Goal: Transaction & Acquisition: Purchase product/service

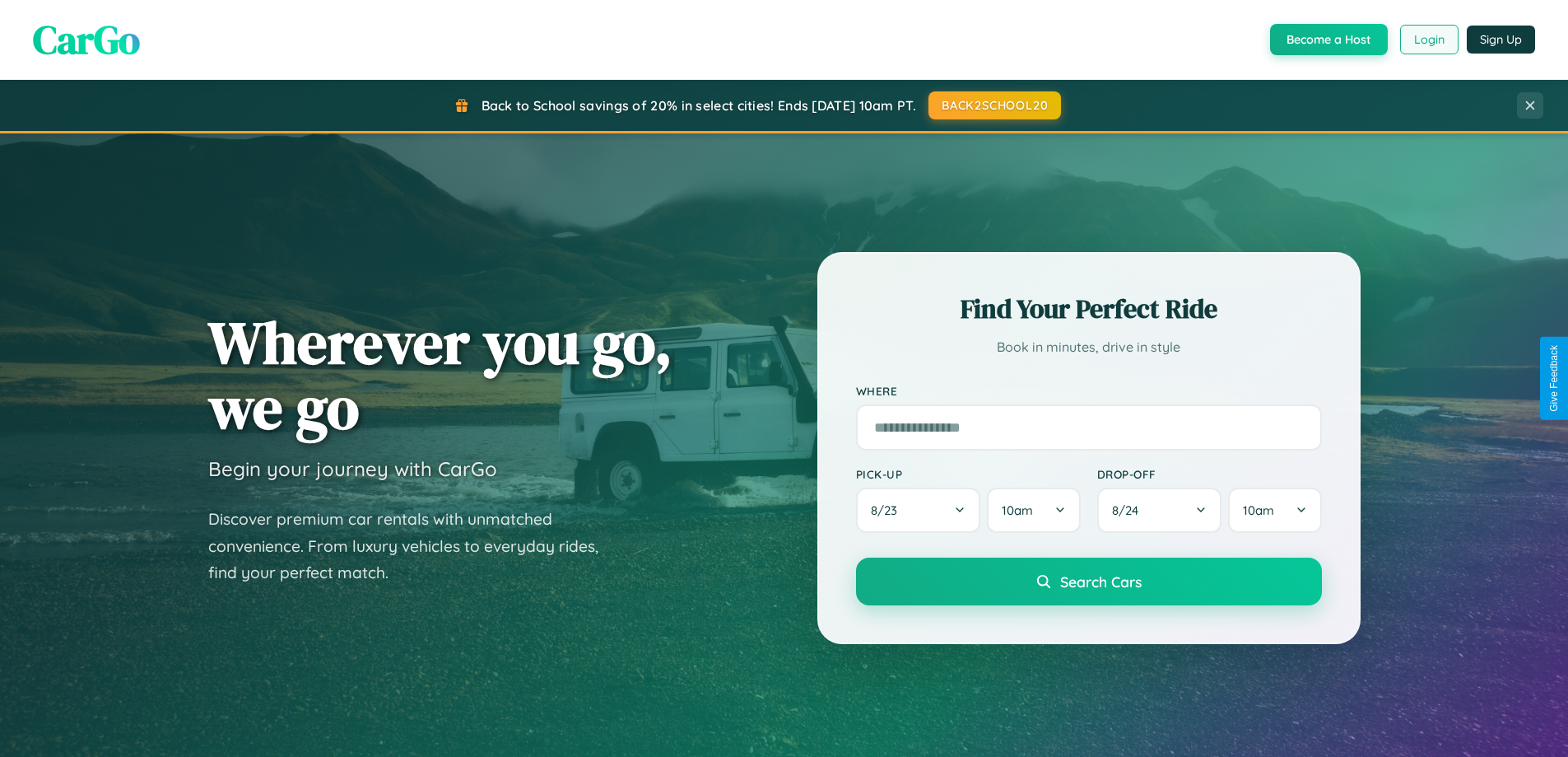
click at [1427, 40] on button "Login" at bounding box center [1428, 40] width 59 height 30
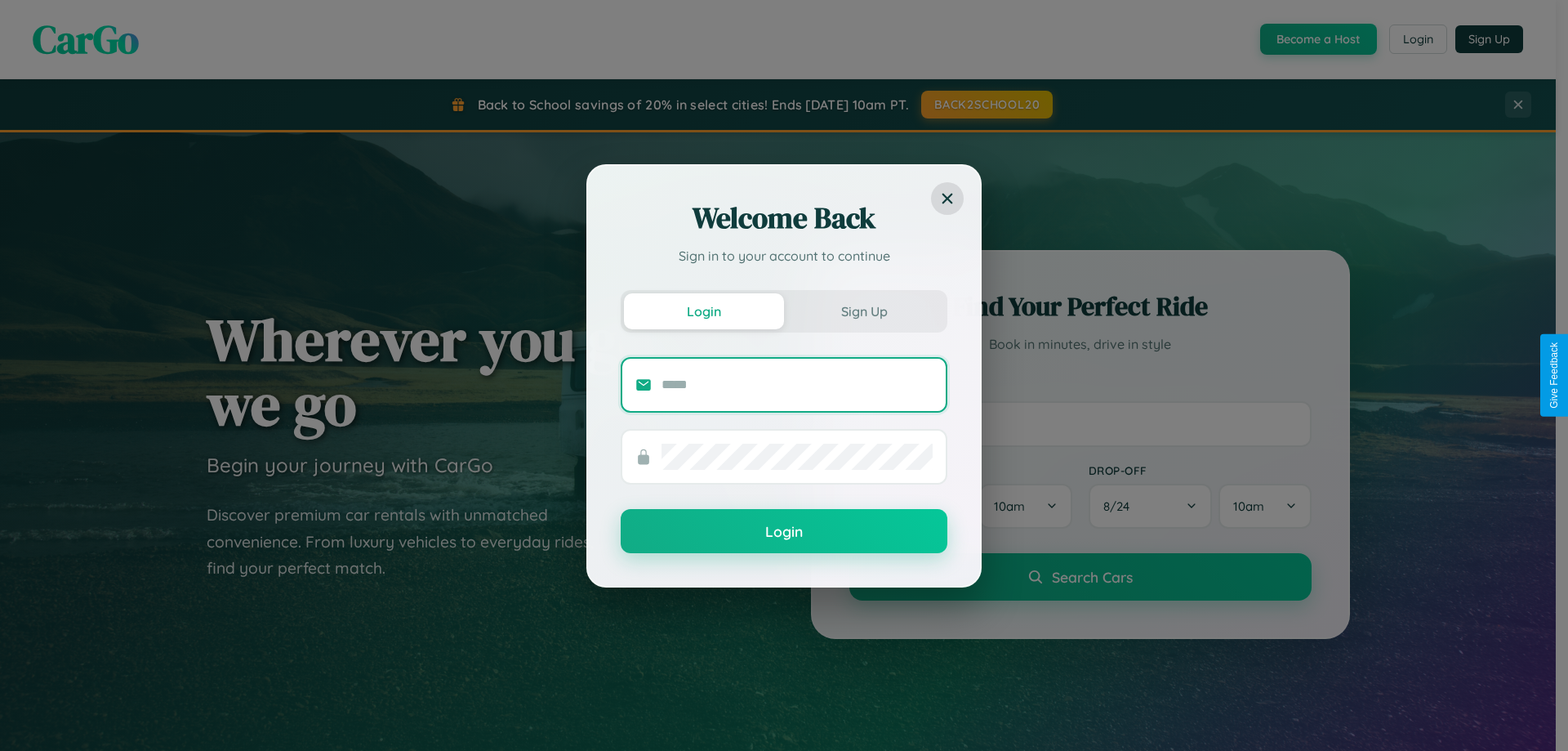
click at [797, 384] on input "text" at bounding box center [797, 385] width 271 height 26
type input "**********"
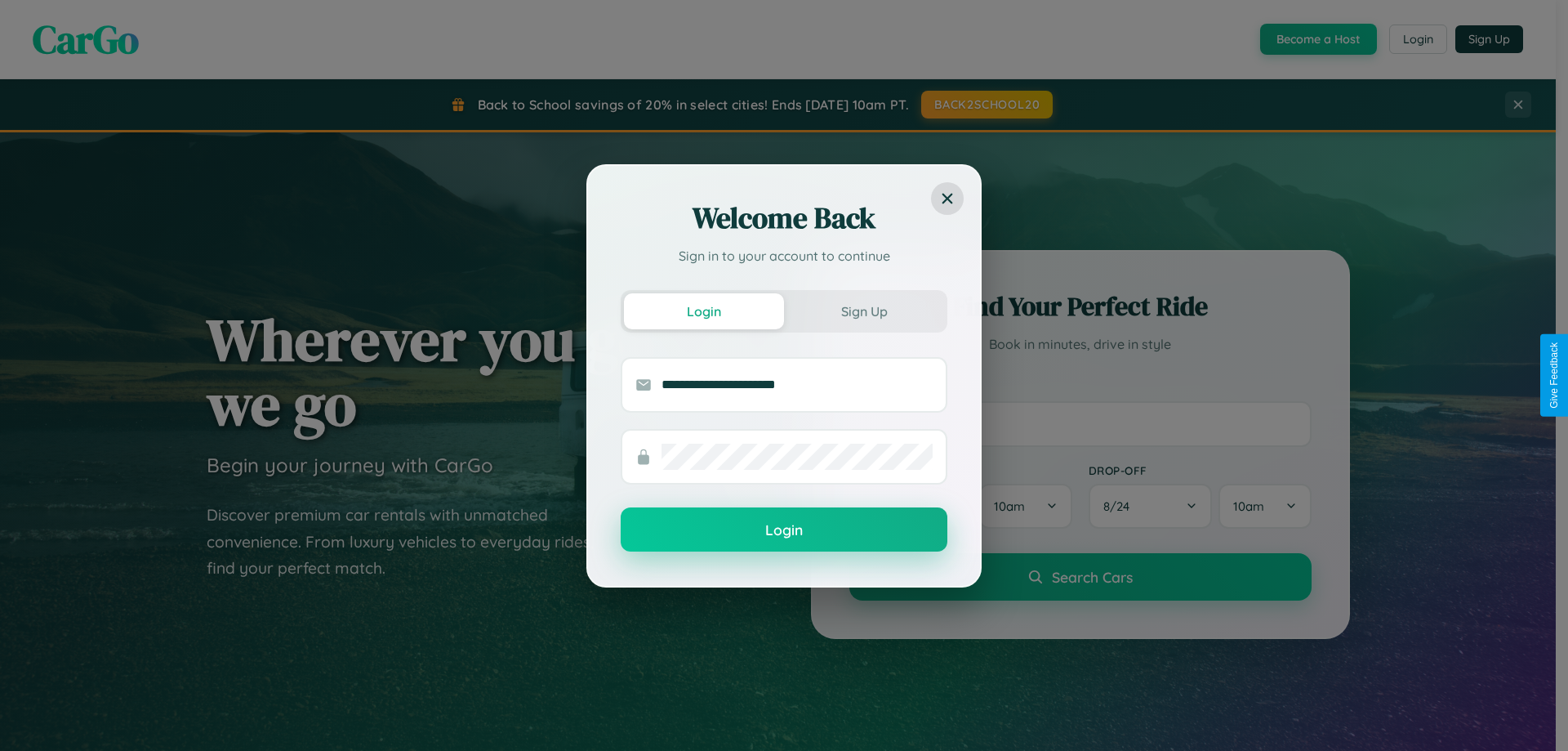
click at [784, 530] on button "Login" at bounding box center [784, 529] width 326 height 45
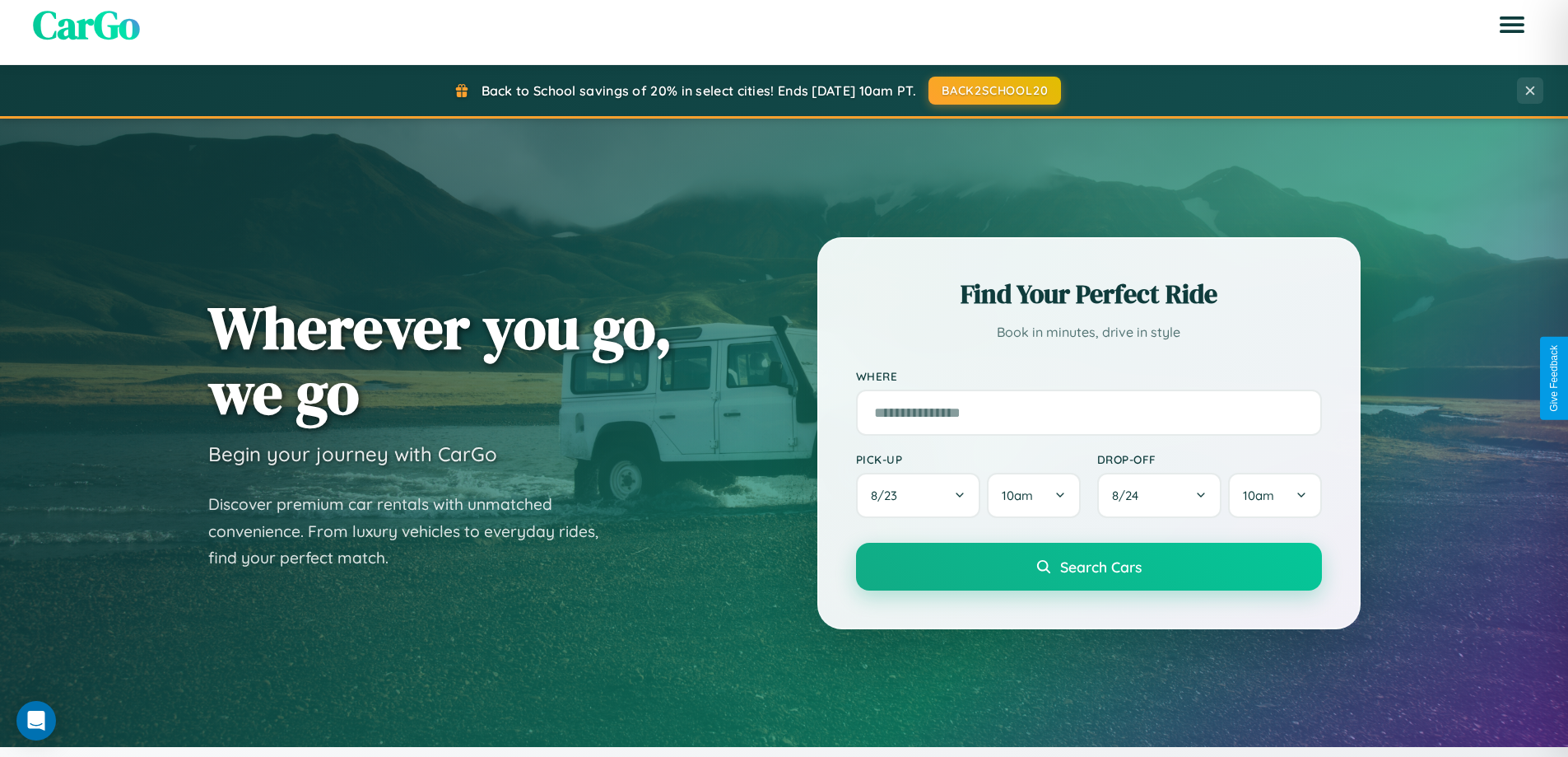
scroll to position [710, 0]
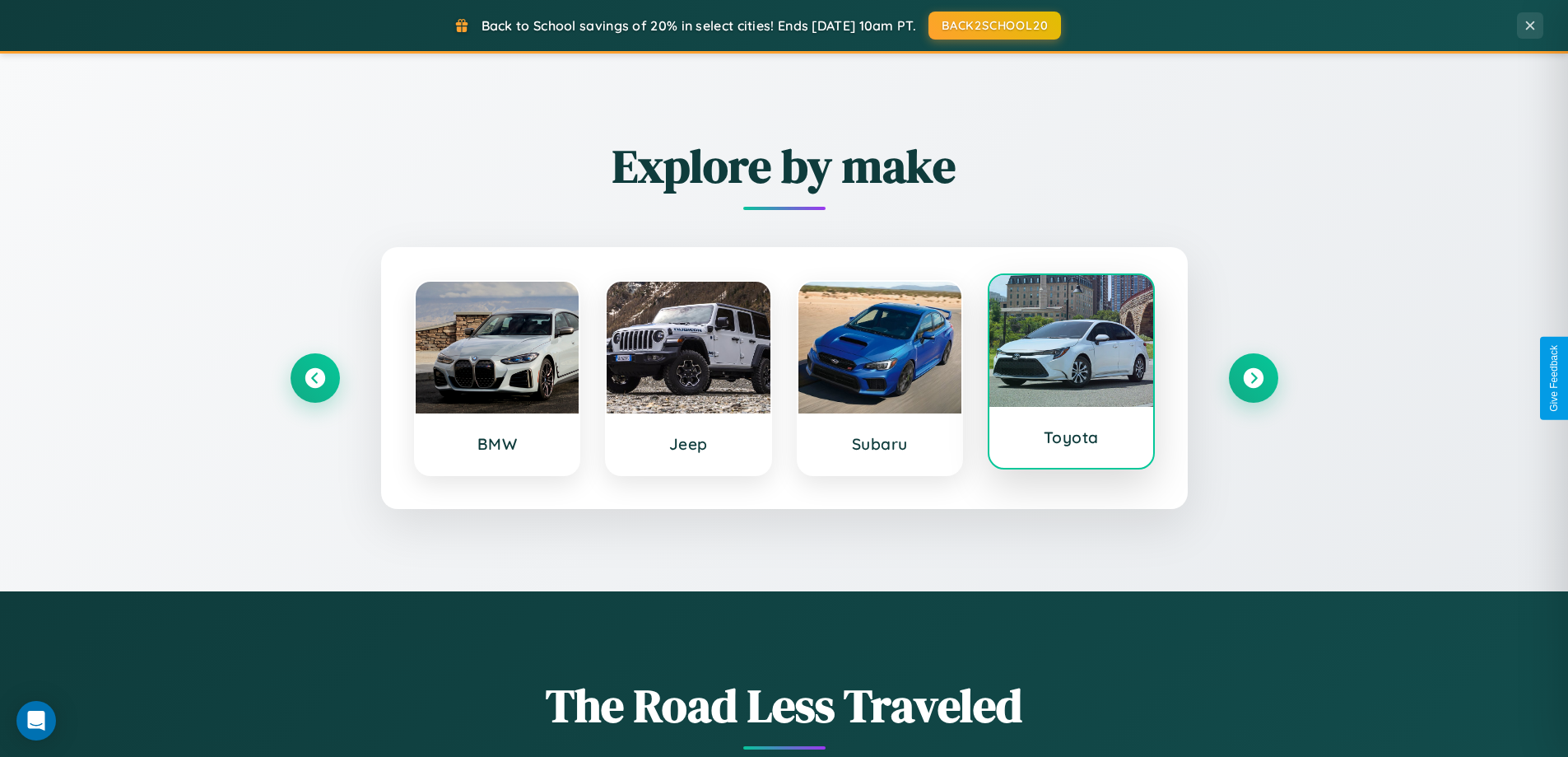
click at [1071, 375] on div at bounding box center [1071, 341] width 163 height 132
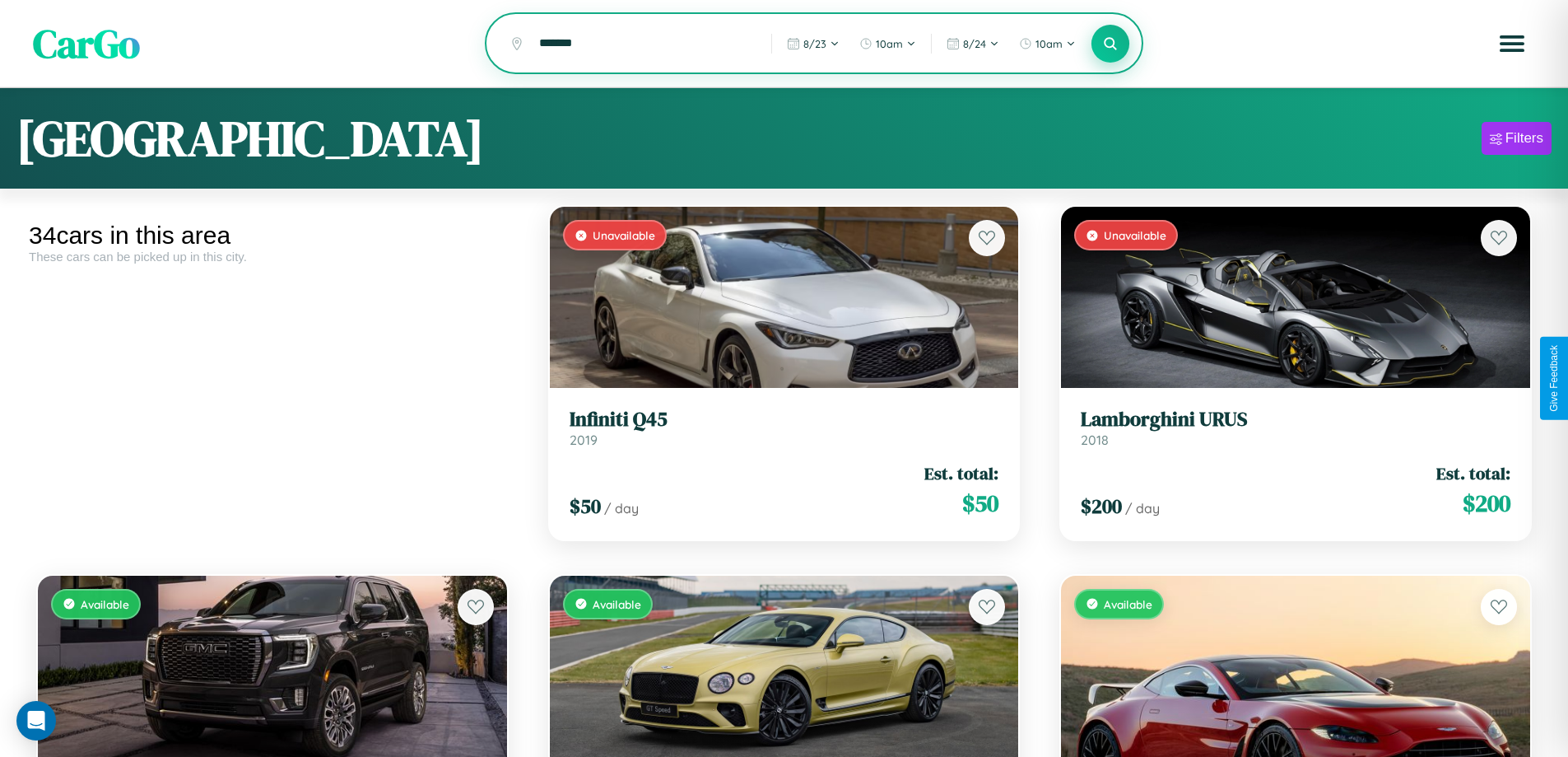
click at [1110, 45] on icon at bounding box center [1110, 43] width 16 height 16
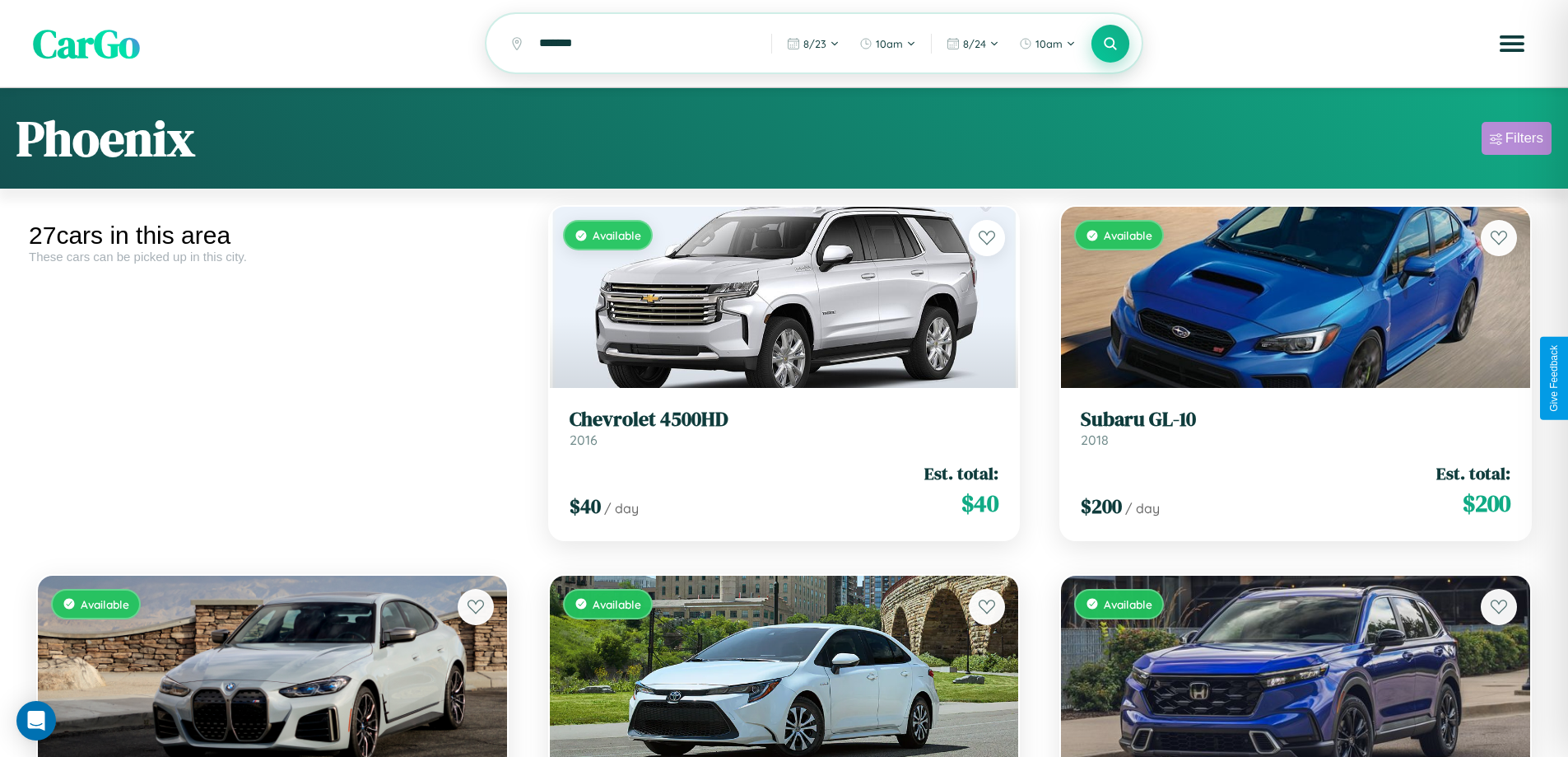
click at [1516, 141] on div "Filters" at bounding box center [1524, 138] width 38 height 17
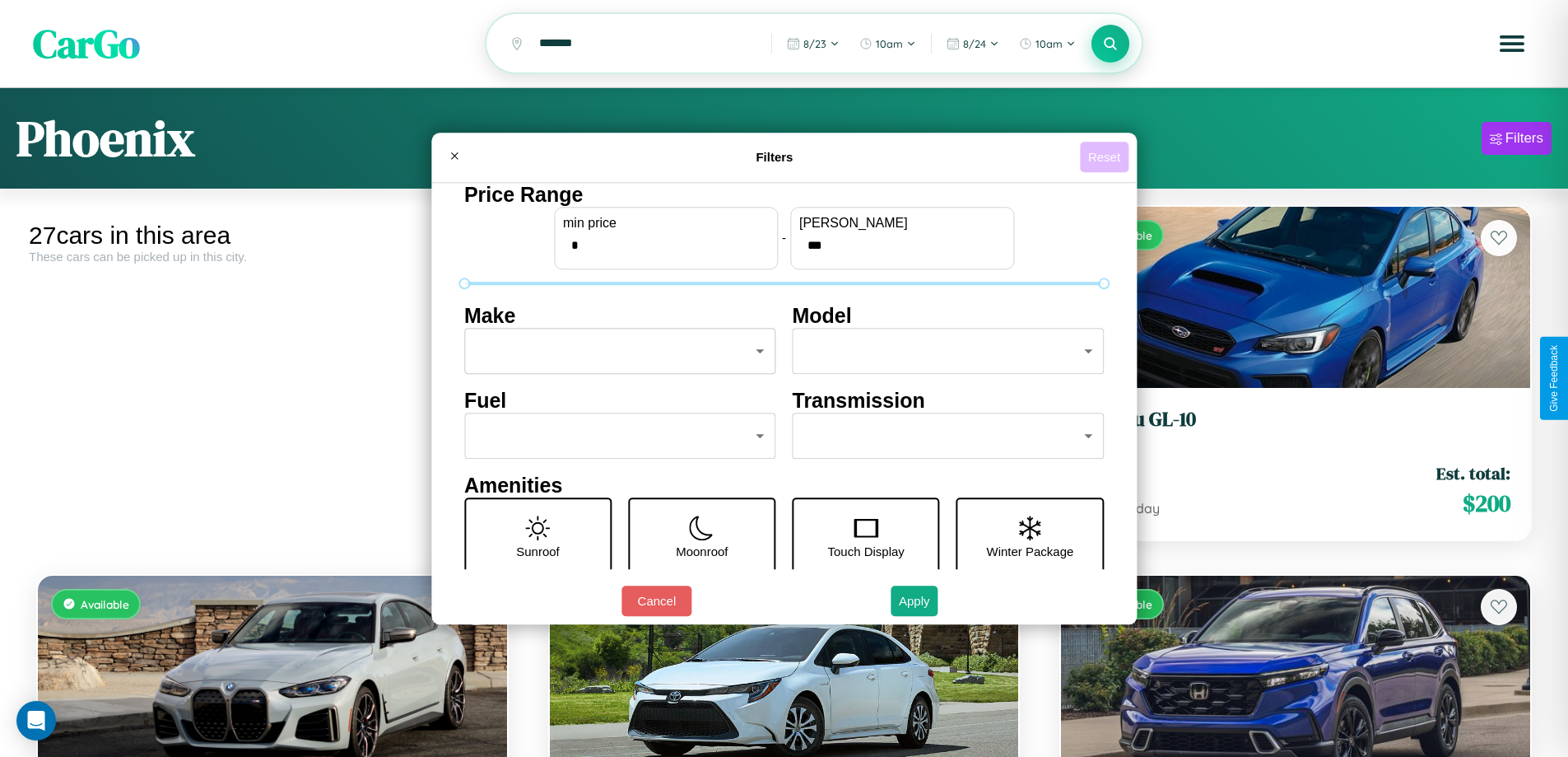
click at [1105, 157] on button "Reset" at bounding box center [1103, 157] width 49 height 31
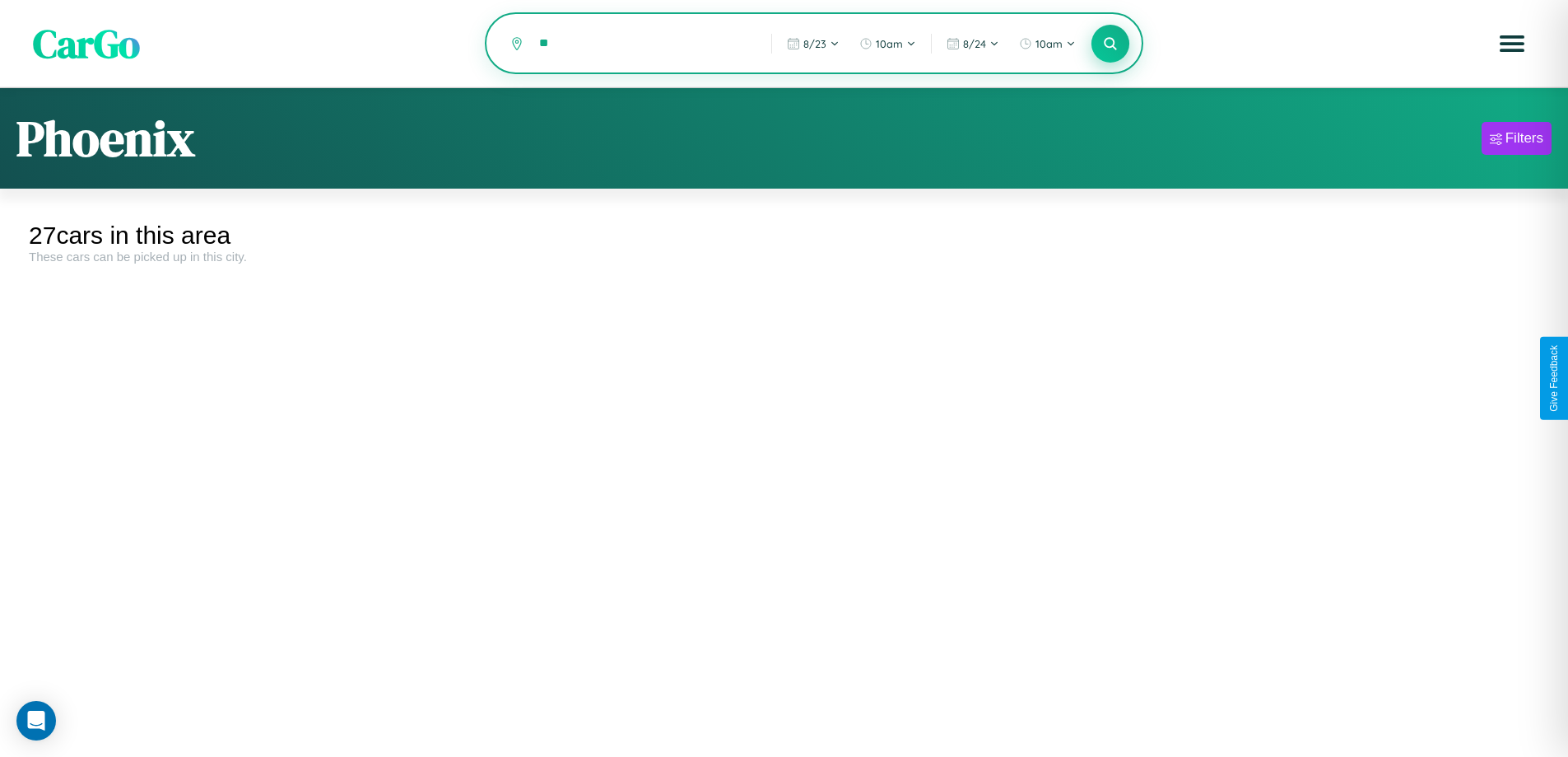
type input "*"
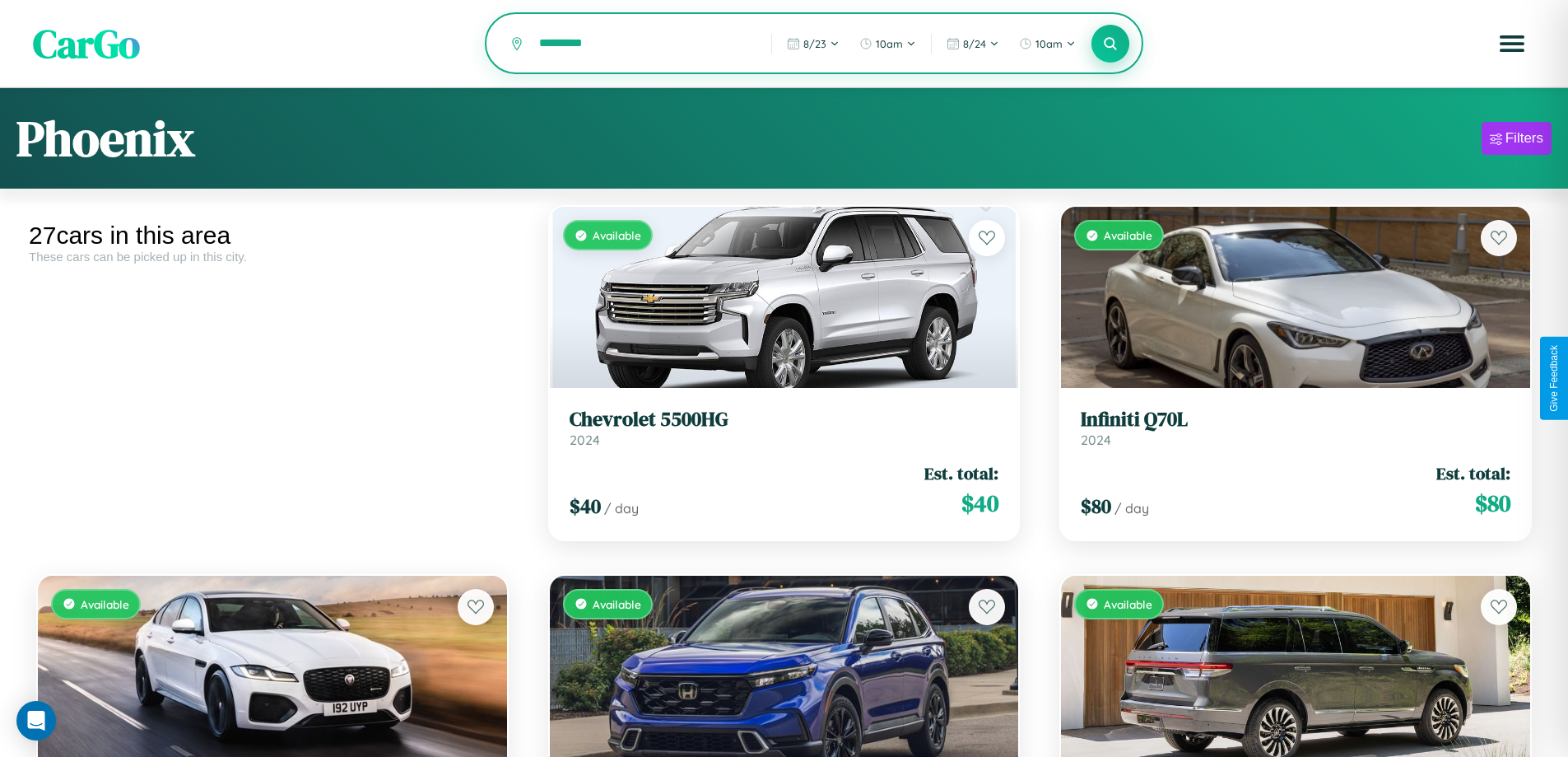
type input "*********"
click at [1110, 45] on icon at bounding box center [1110, 43] width 16 height 16
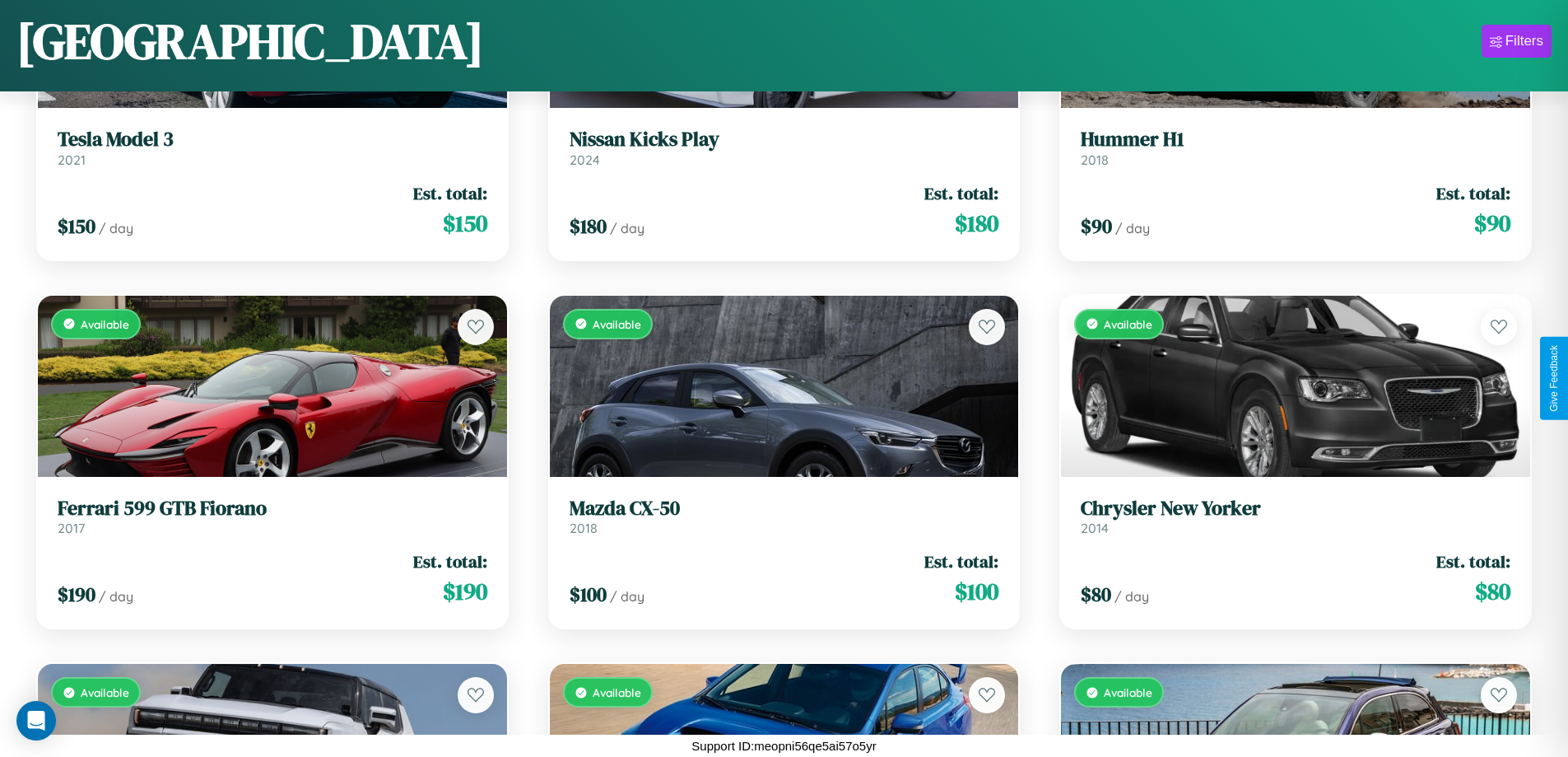
scroll to position [2075, 0]
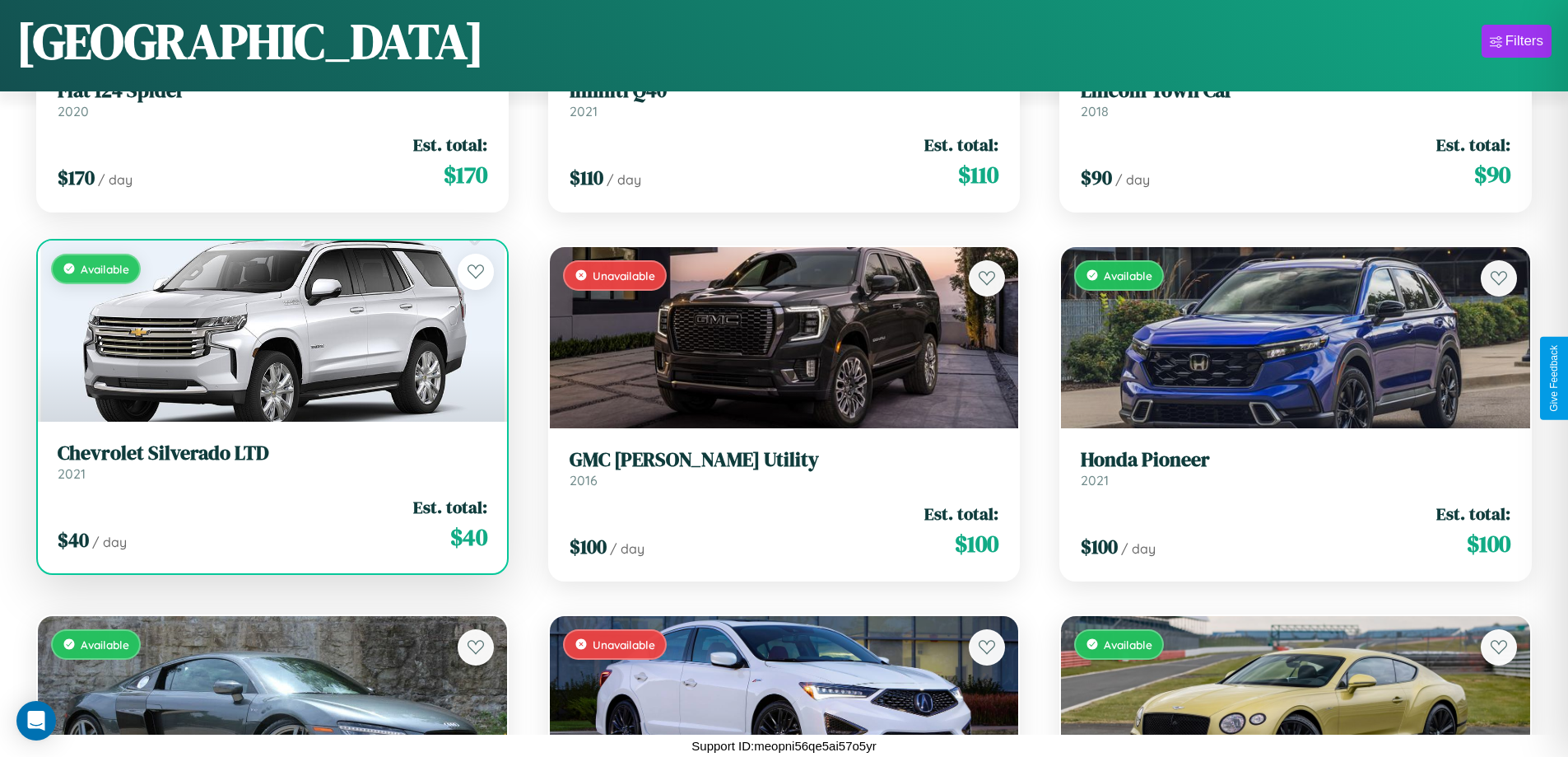
click at [270, 462] on h3 "Chevrolet Silverado LTD" at bounding box center [272, 453] width 430 height 24
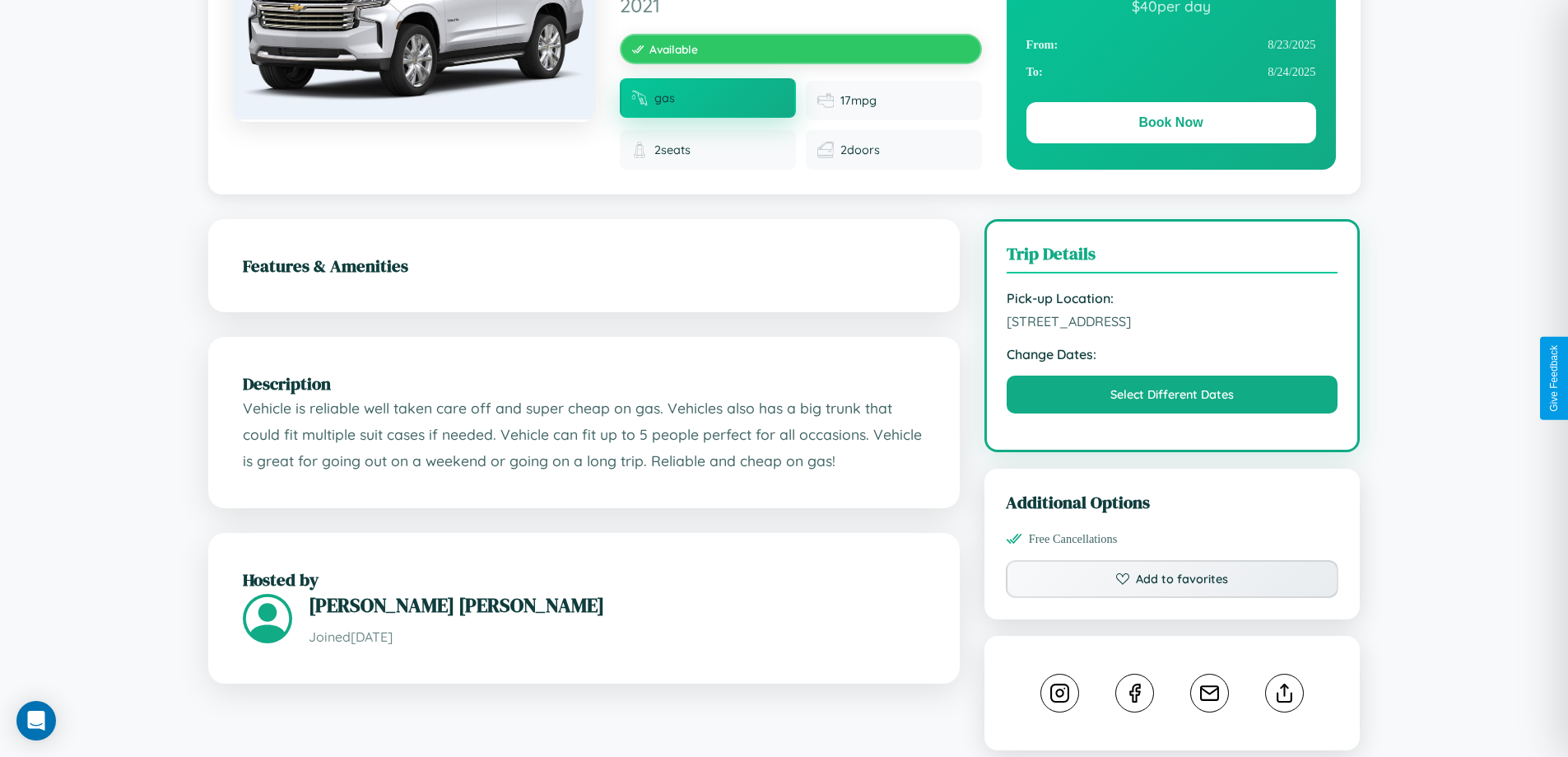
scroll to position [183, 0]
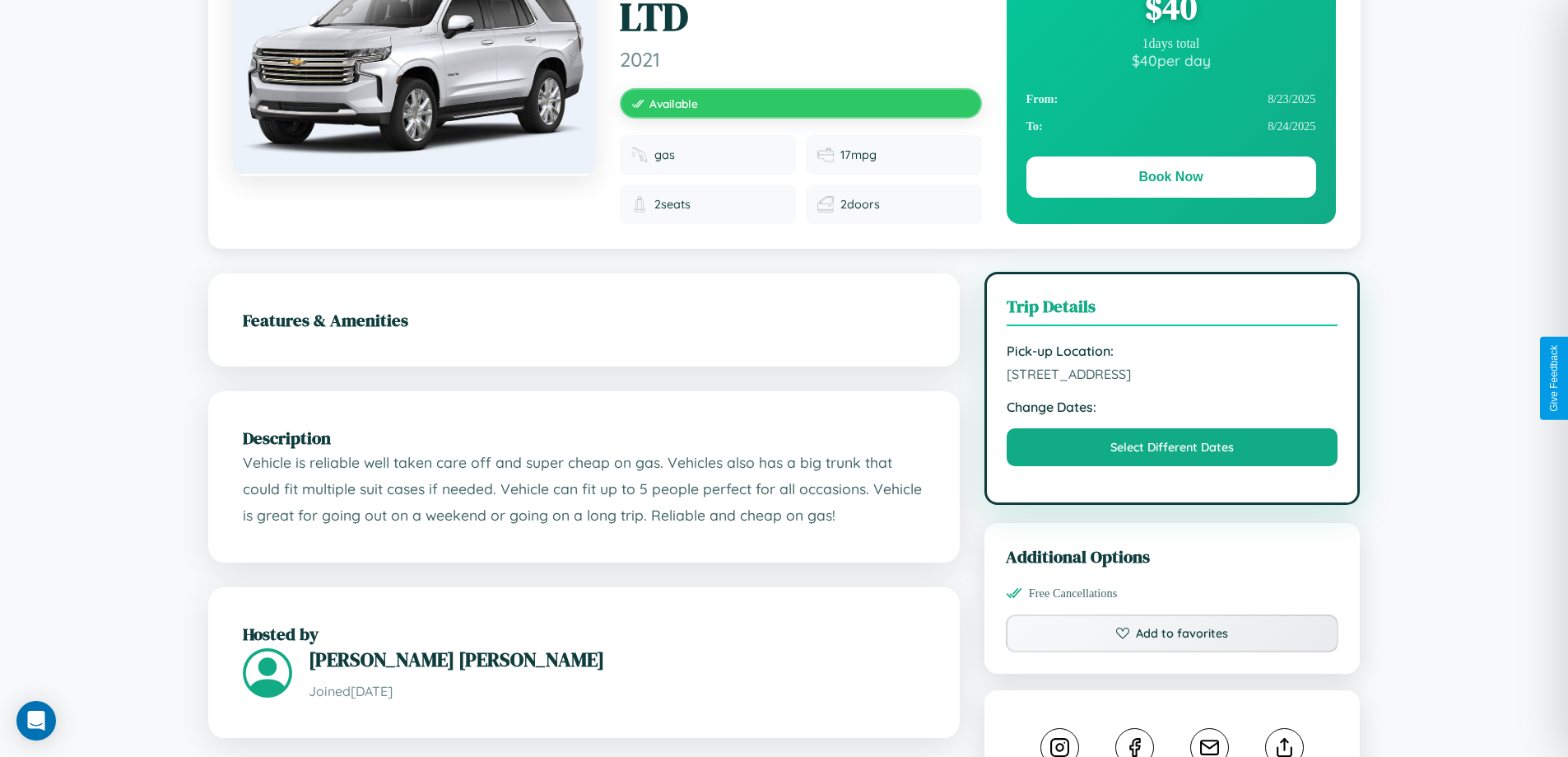
click at [1172, 376] on span "[STREET_ADDRESS]" at bounding box center [1172, 374] width 332 height 17
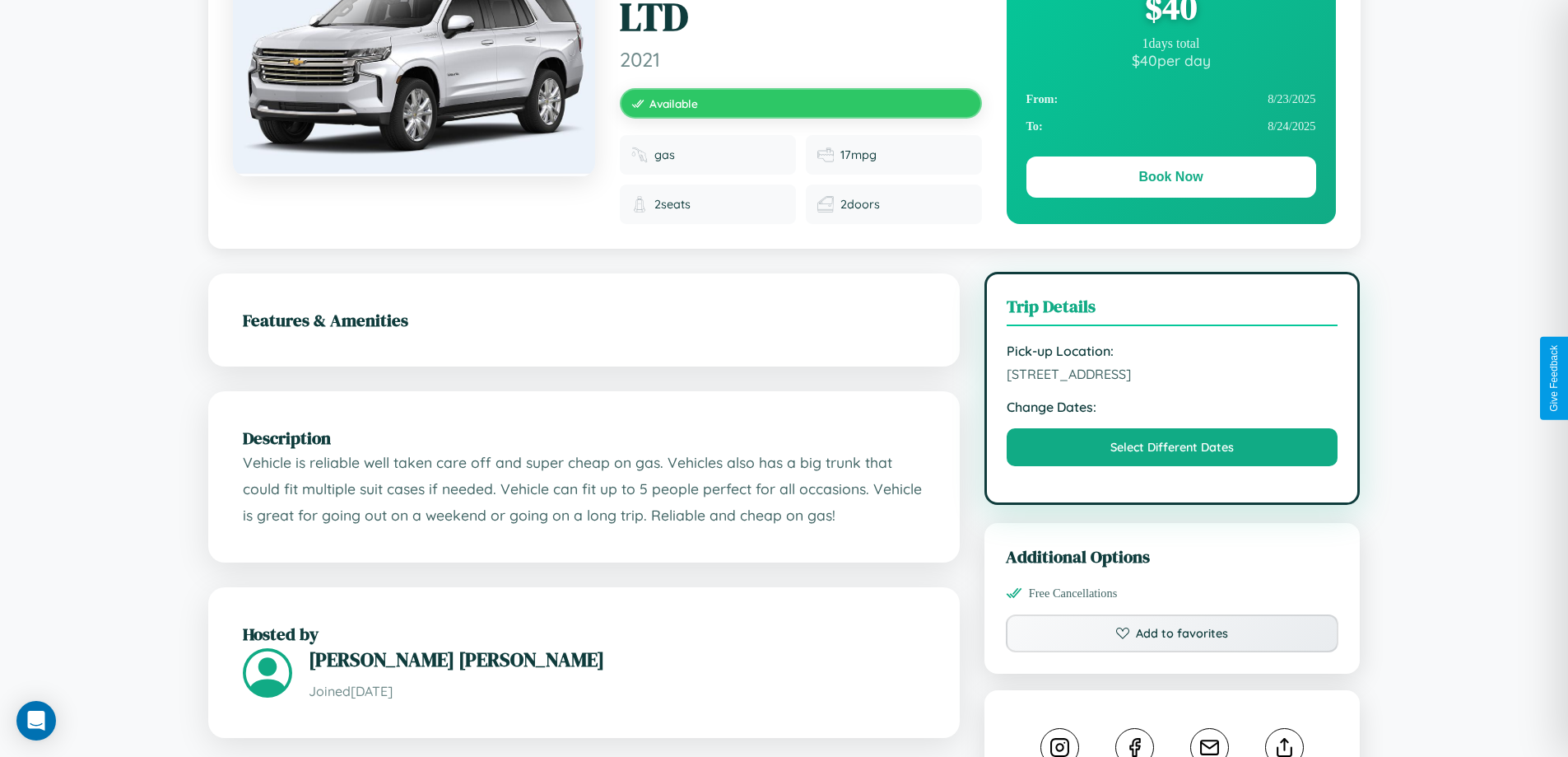
click at [1172, 376] on span "[STREET_ADDRESS]" at bounding box center [1172, 374] width 332 height 17
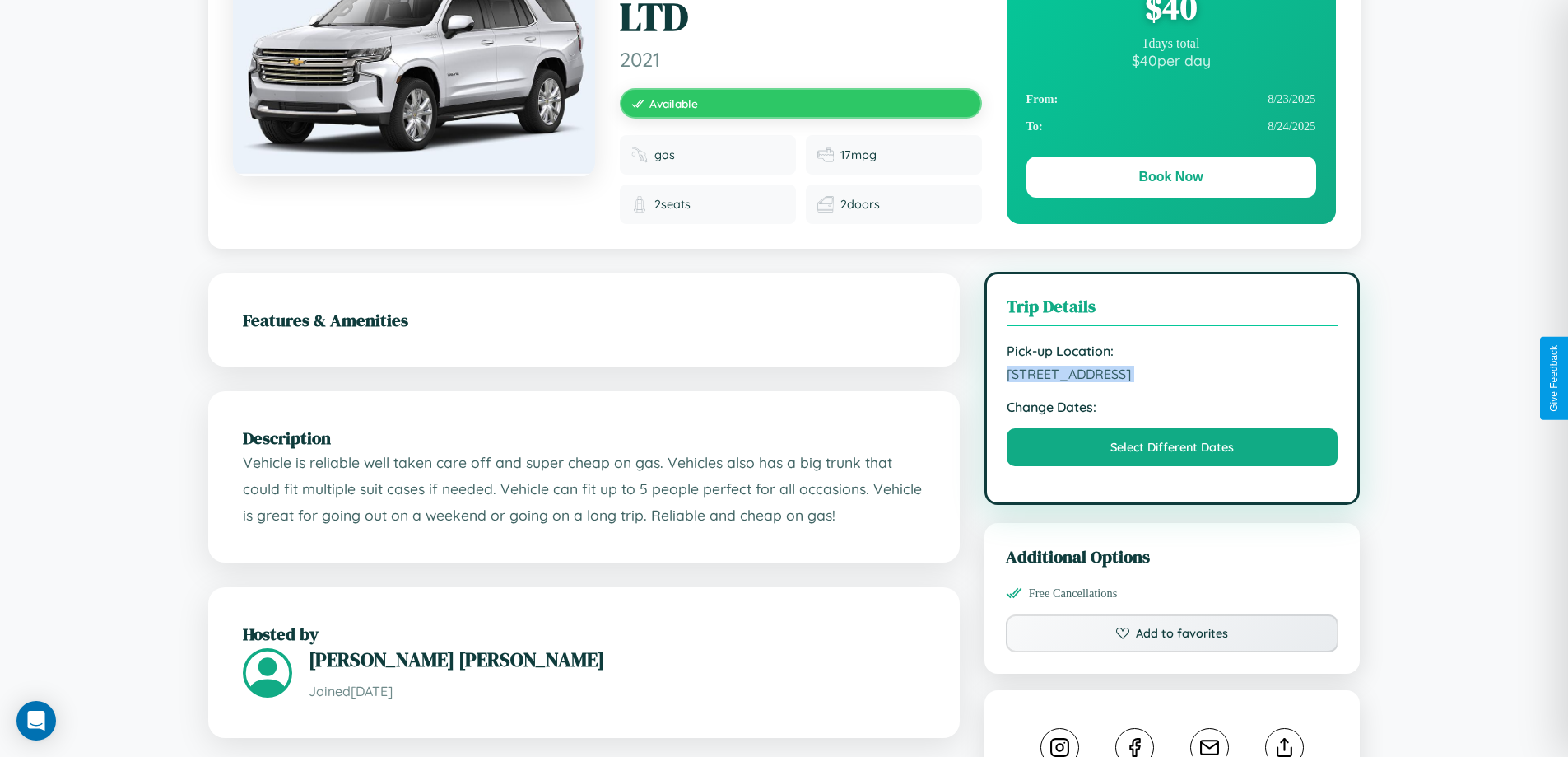
click at [1172, 376] on span "[STREET_ADDRESS]" at bounding box center [1172, 374] width 332 height 17
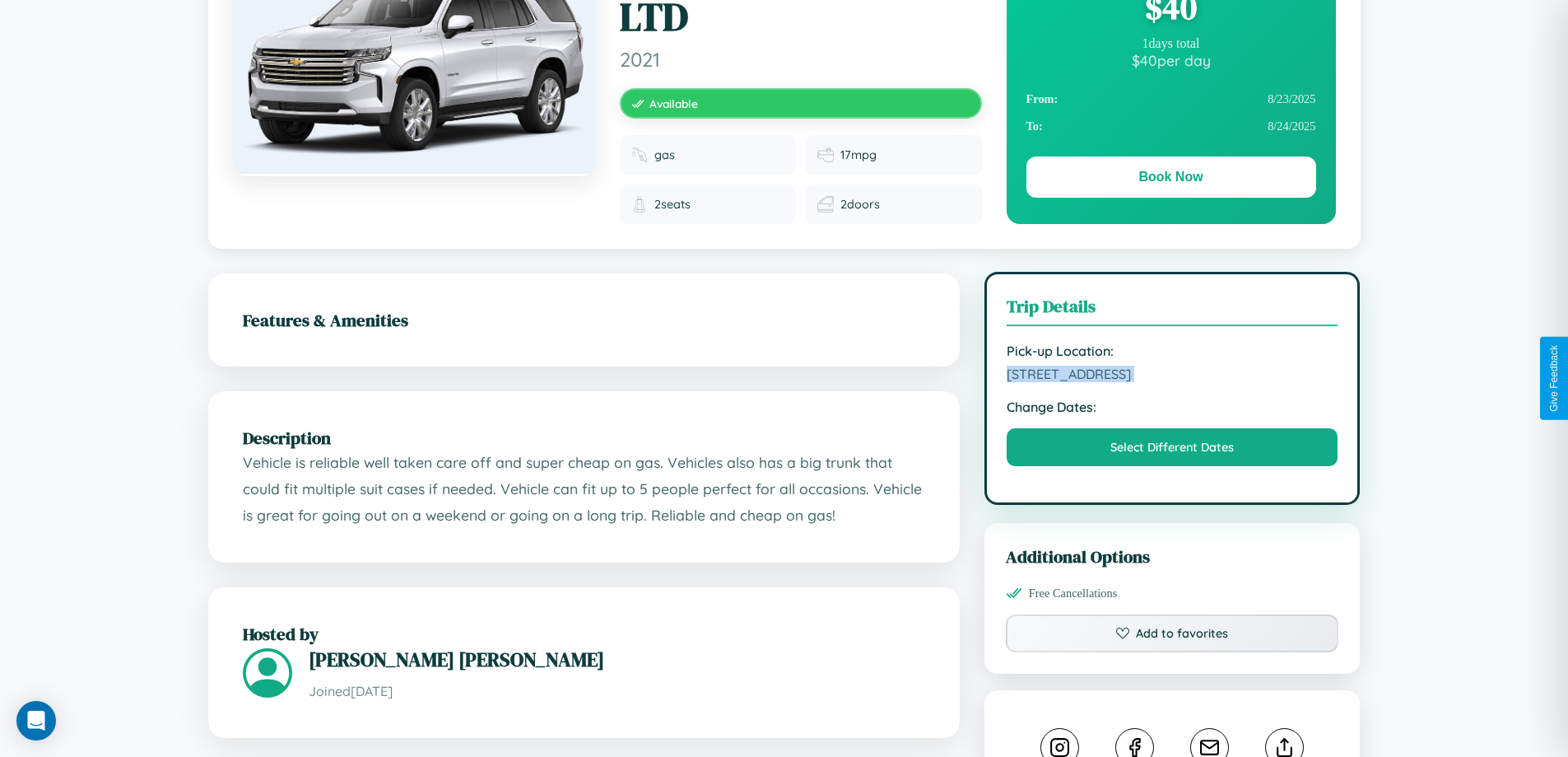
click at [1172, 376] on span "[STREET_ADDRESS]" at bounding box center [1172, 374] width 332 height 17
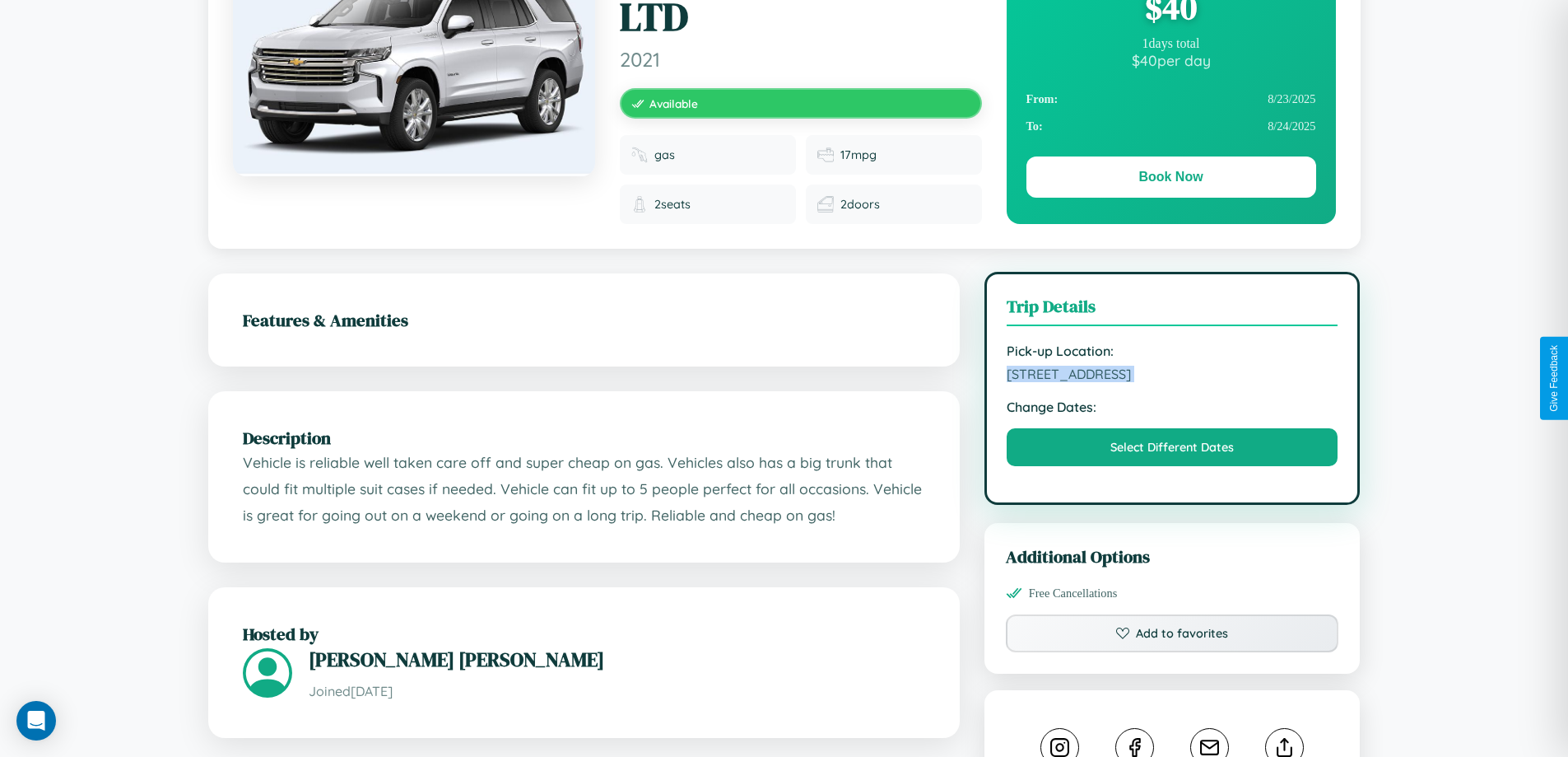
click at [1172, 376] on span "[STREET_ADDRESS]" at bounding box center [1172, 374] width 332 height 17
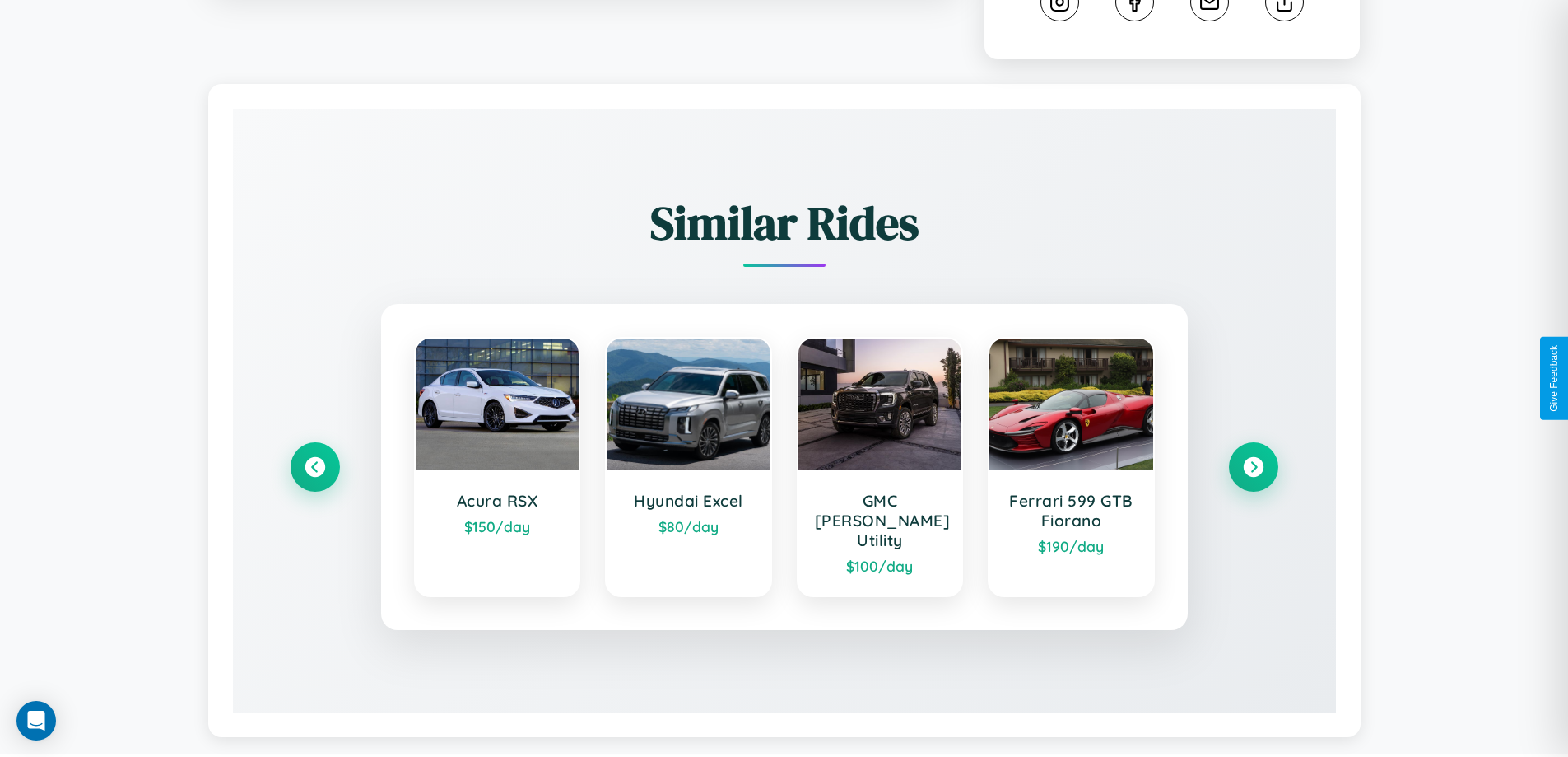
scroll to position [930, 0]
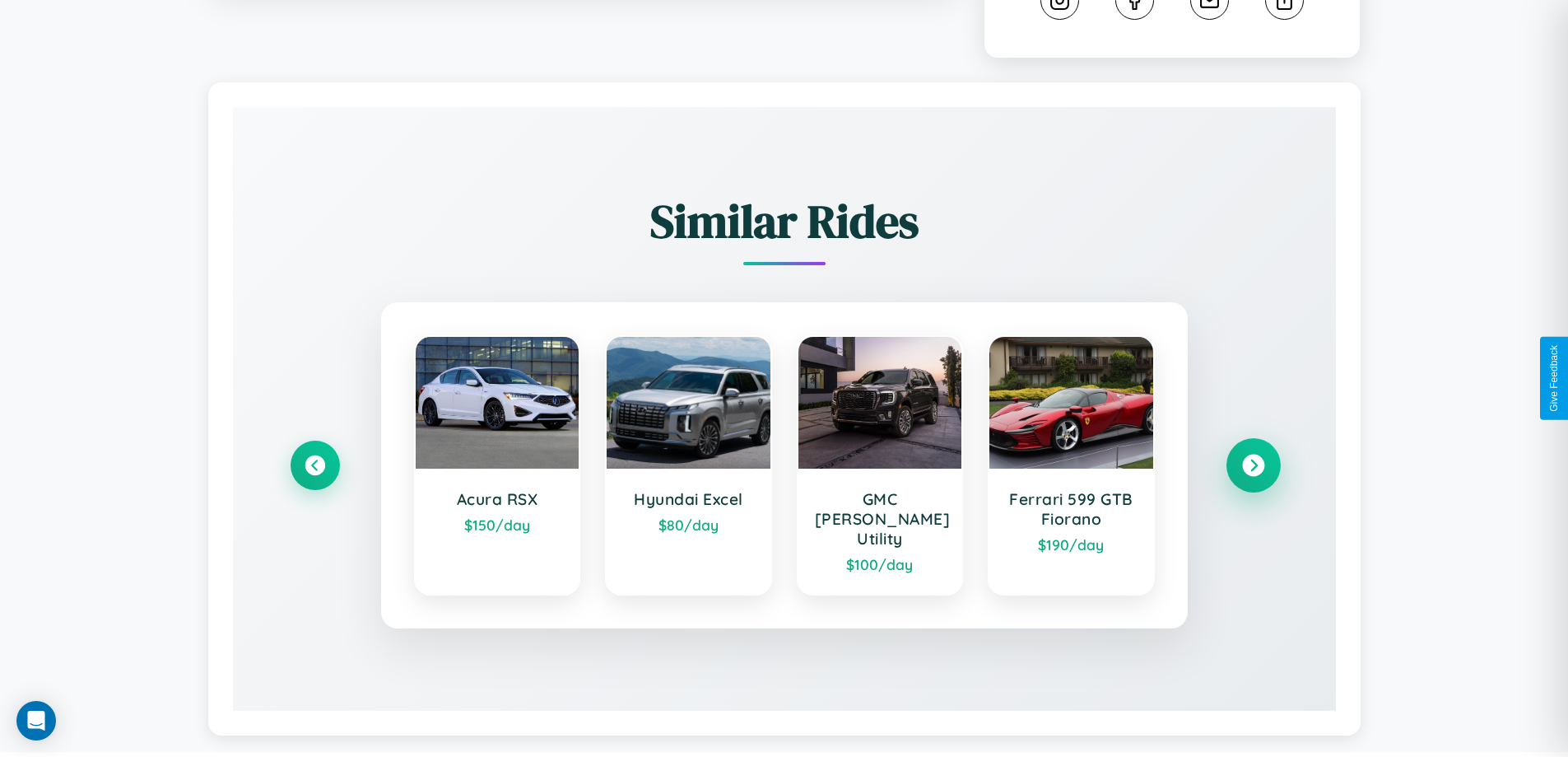
click at [1252, 458] on icon at bounding box center [1253, 466] width 22 height 22
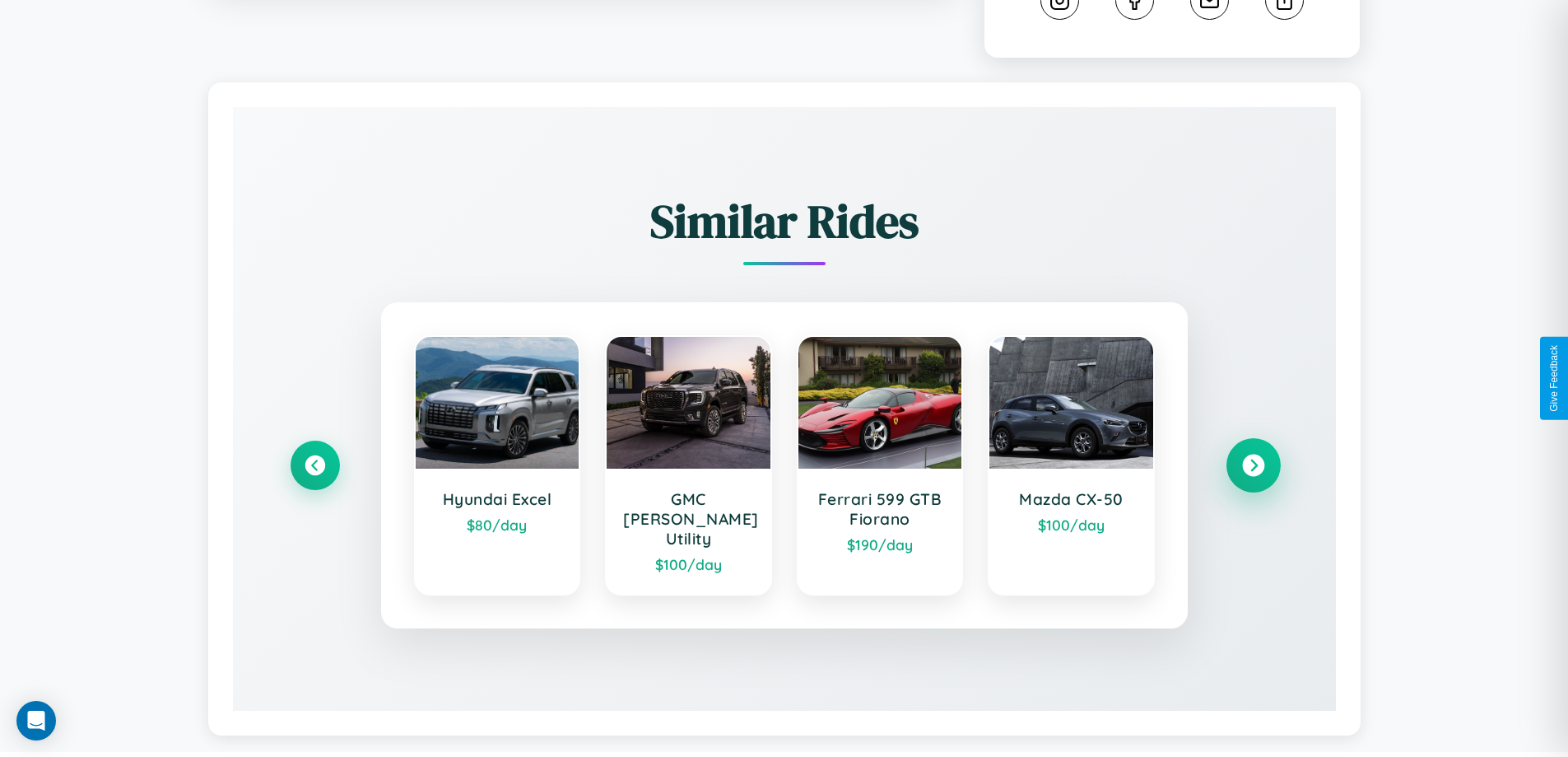
click at [1252, 458] on icon at bounding box center [1253, 466] width 22 height 22
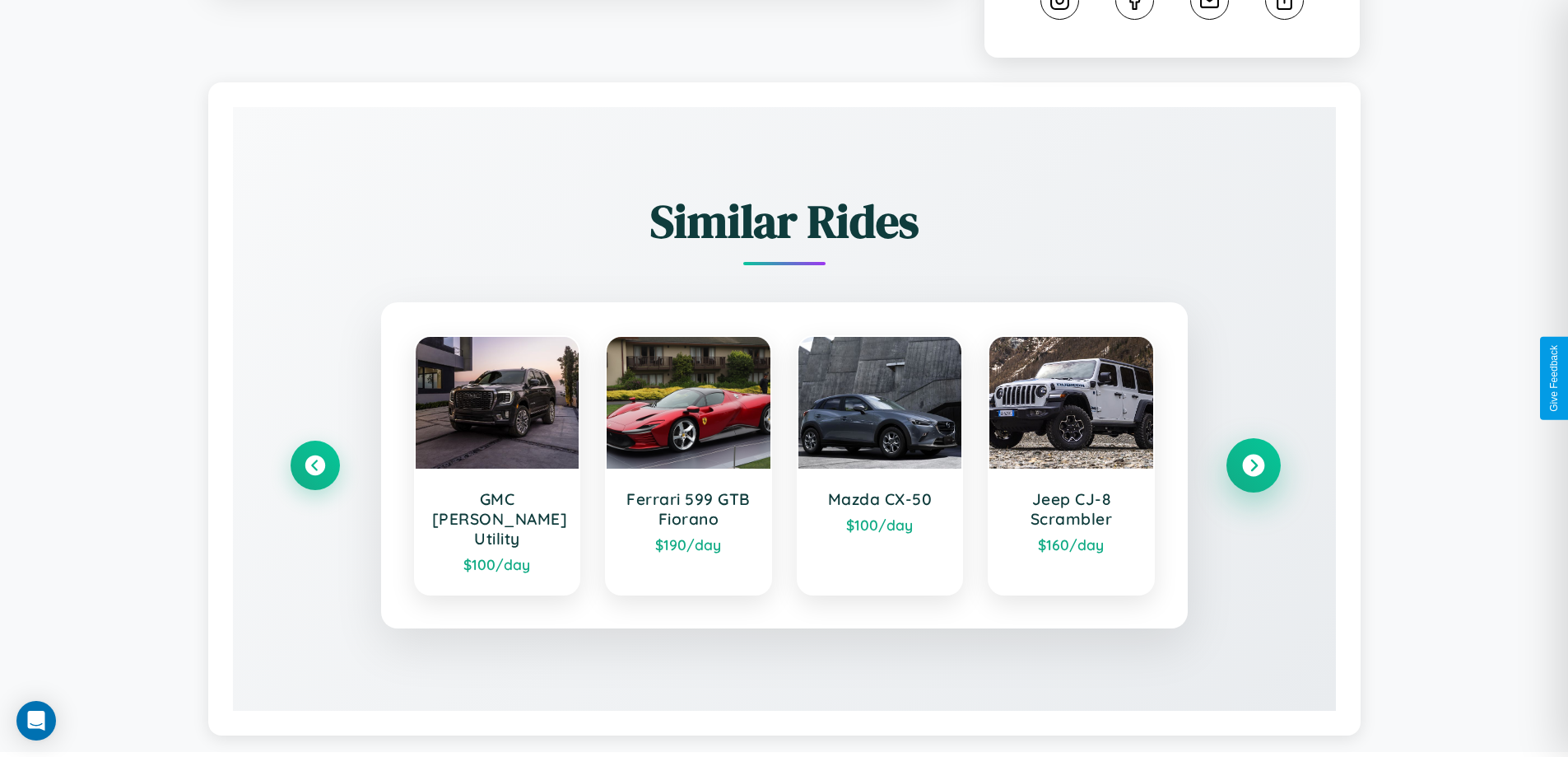
click at [1252, 458] on icon at bounding box center [1253, 466] width 22 height 22
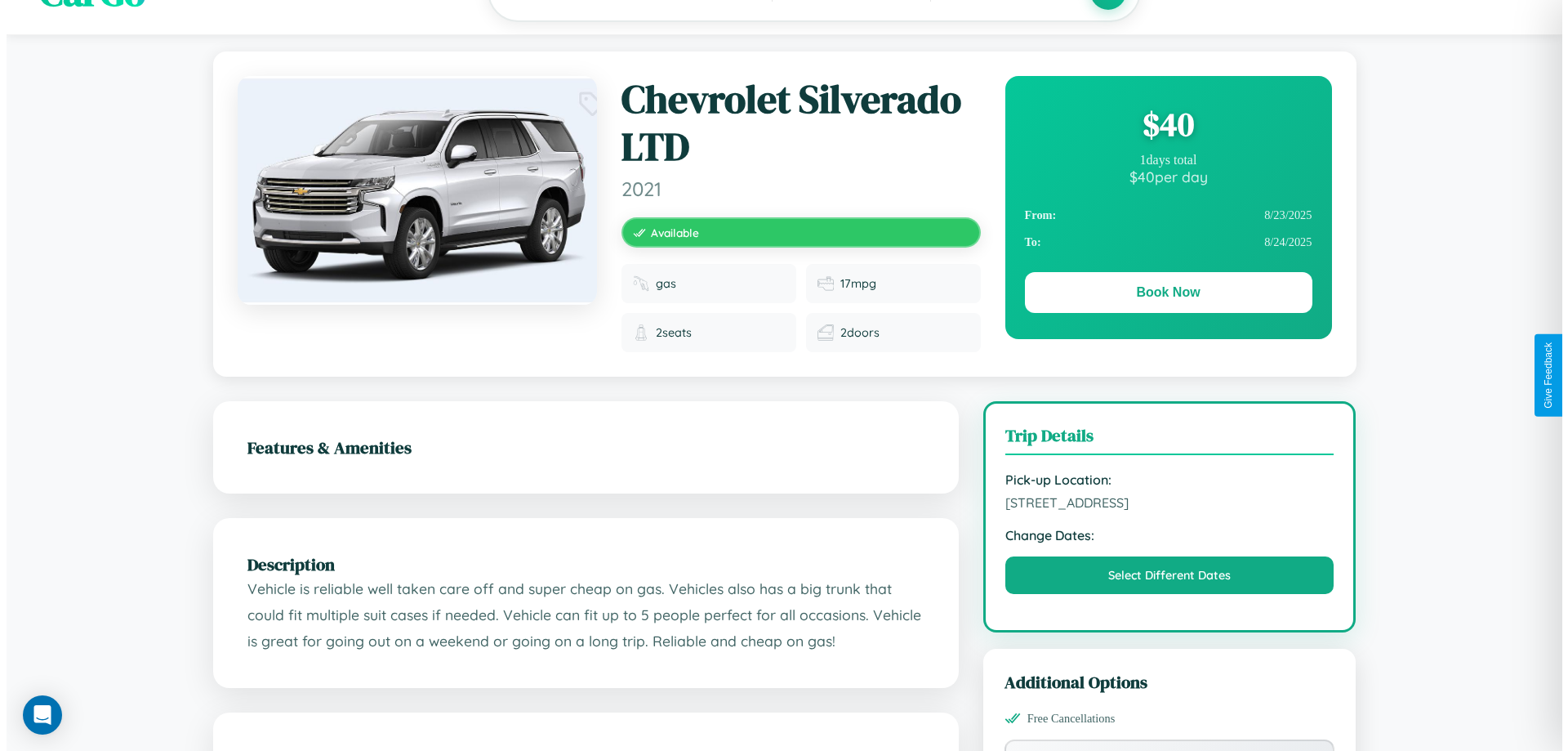
scroll to position [0, 0]
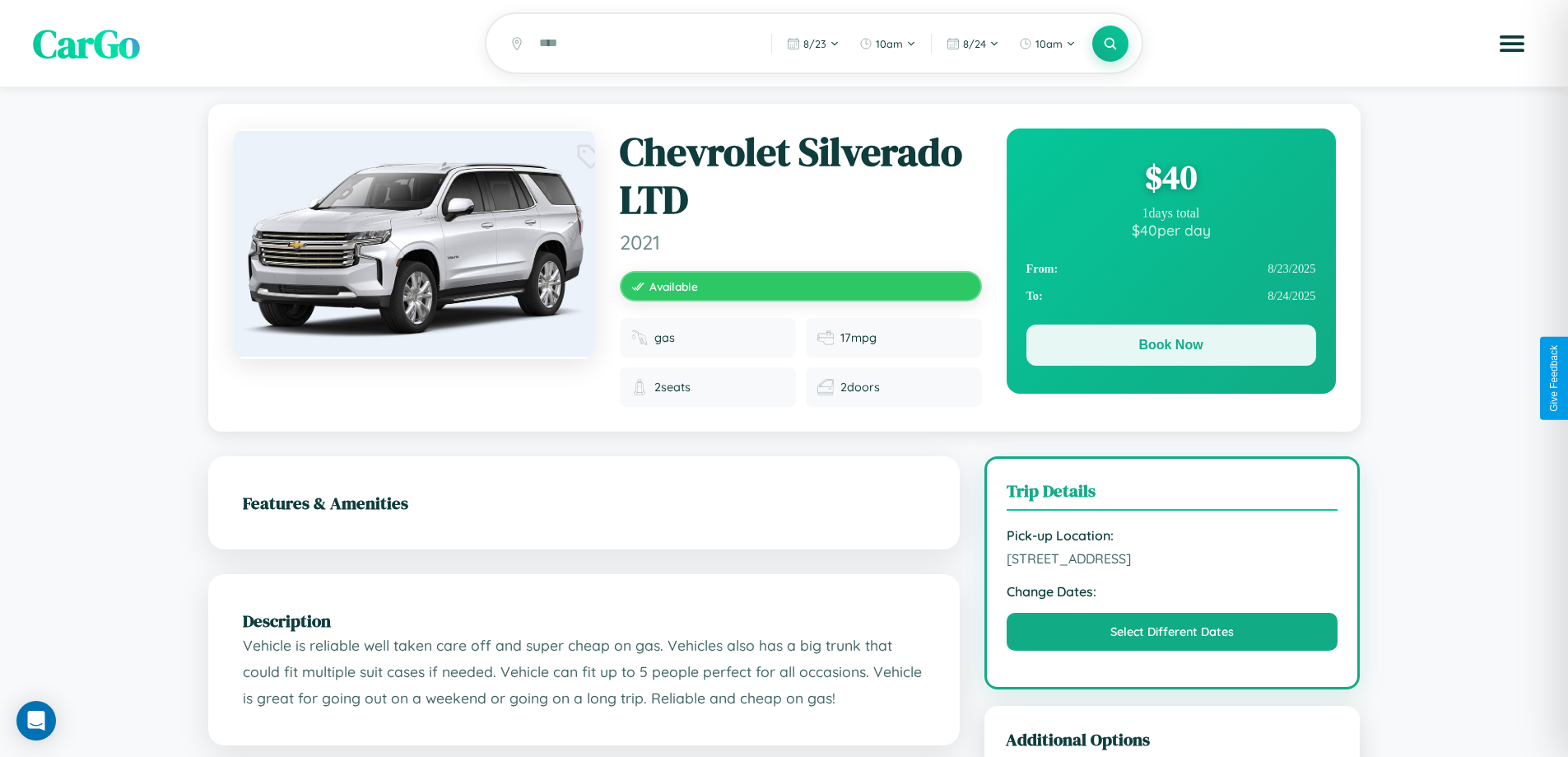
click at [1170, 349] on button "Book Now" at bounding box center [1170, 344] width 290 height 41
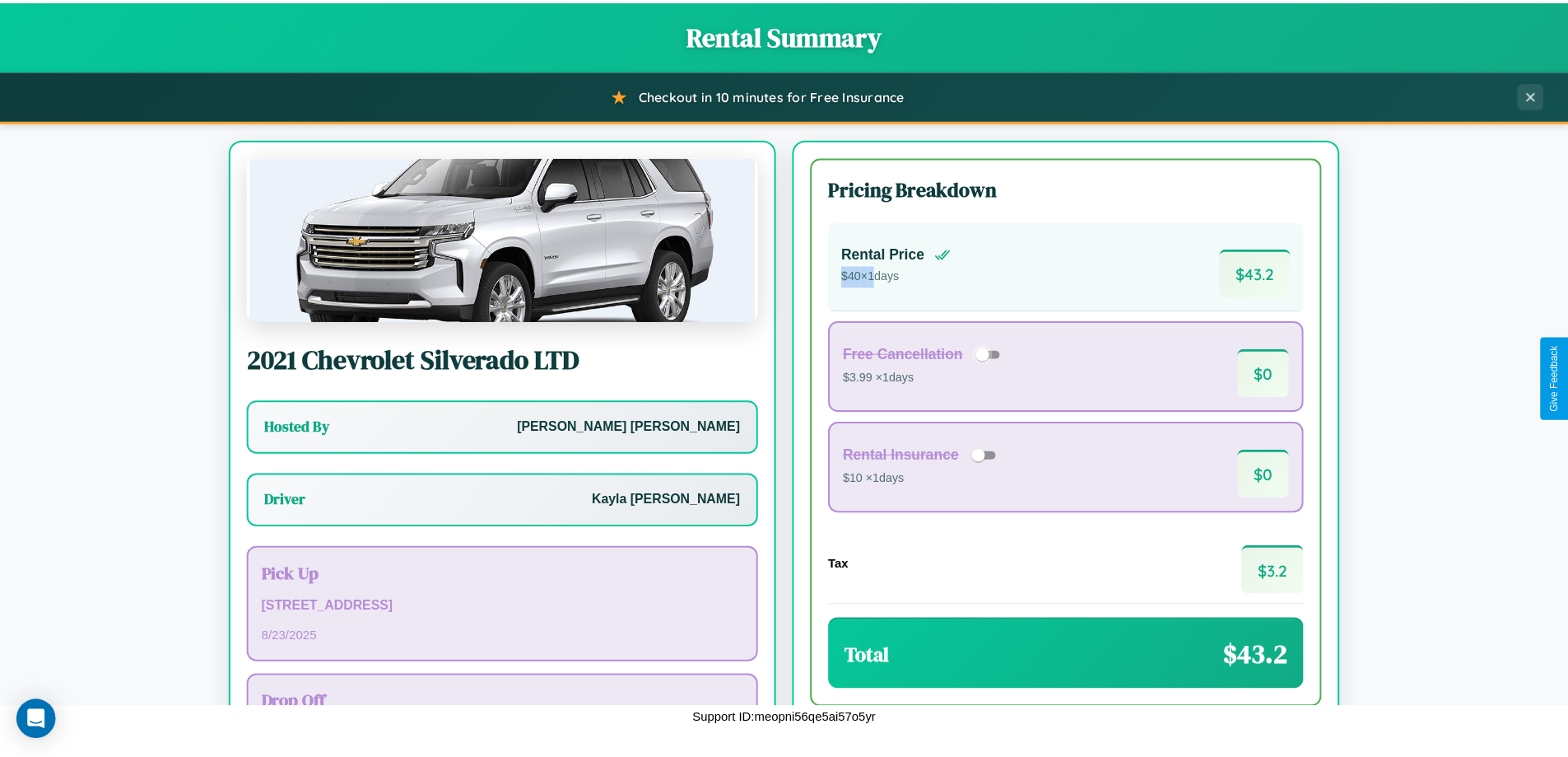
scroll to position [119, 0]
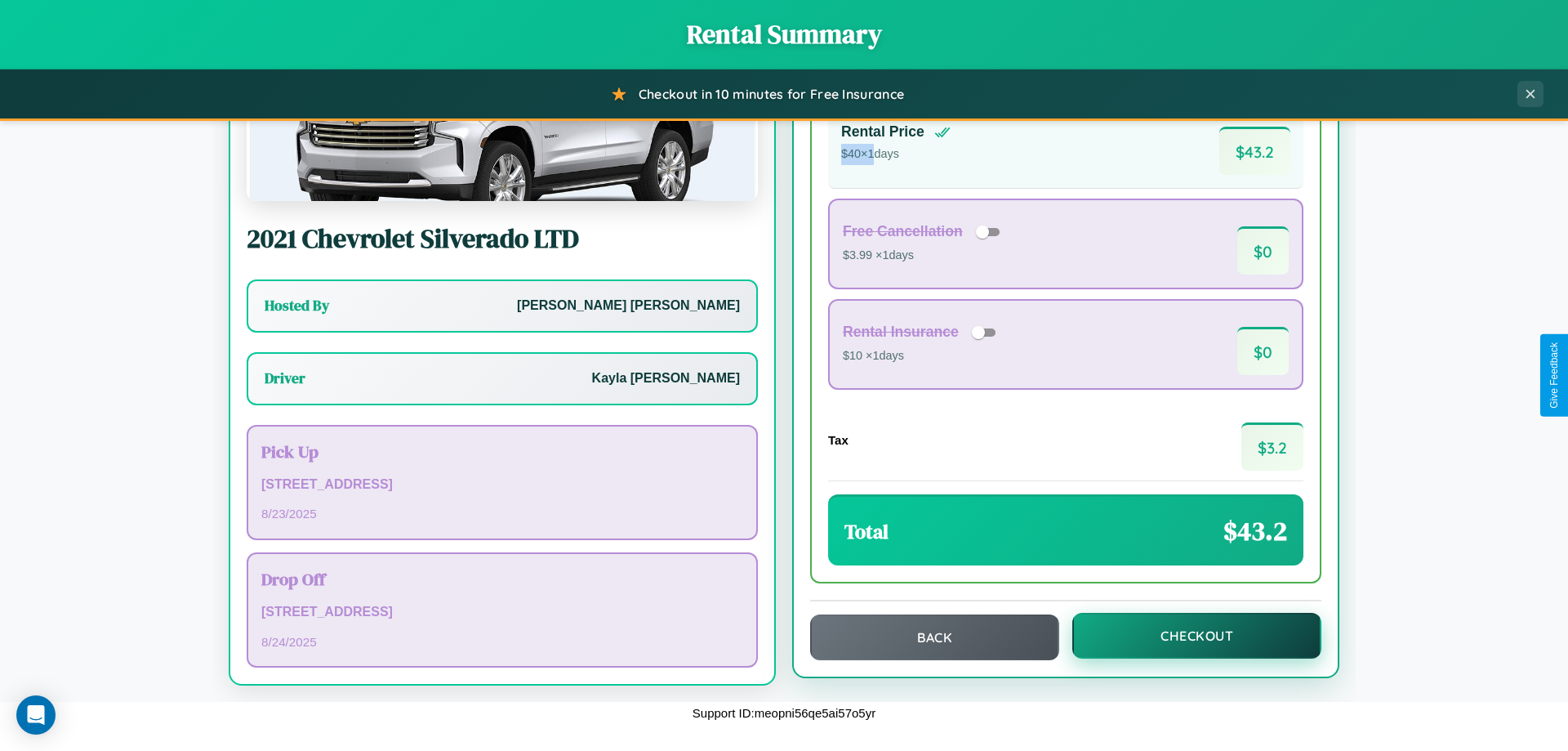
click at [1186, 635] on button "Checkout" at bounding box center [1197, 635] width 249 height 46
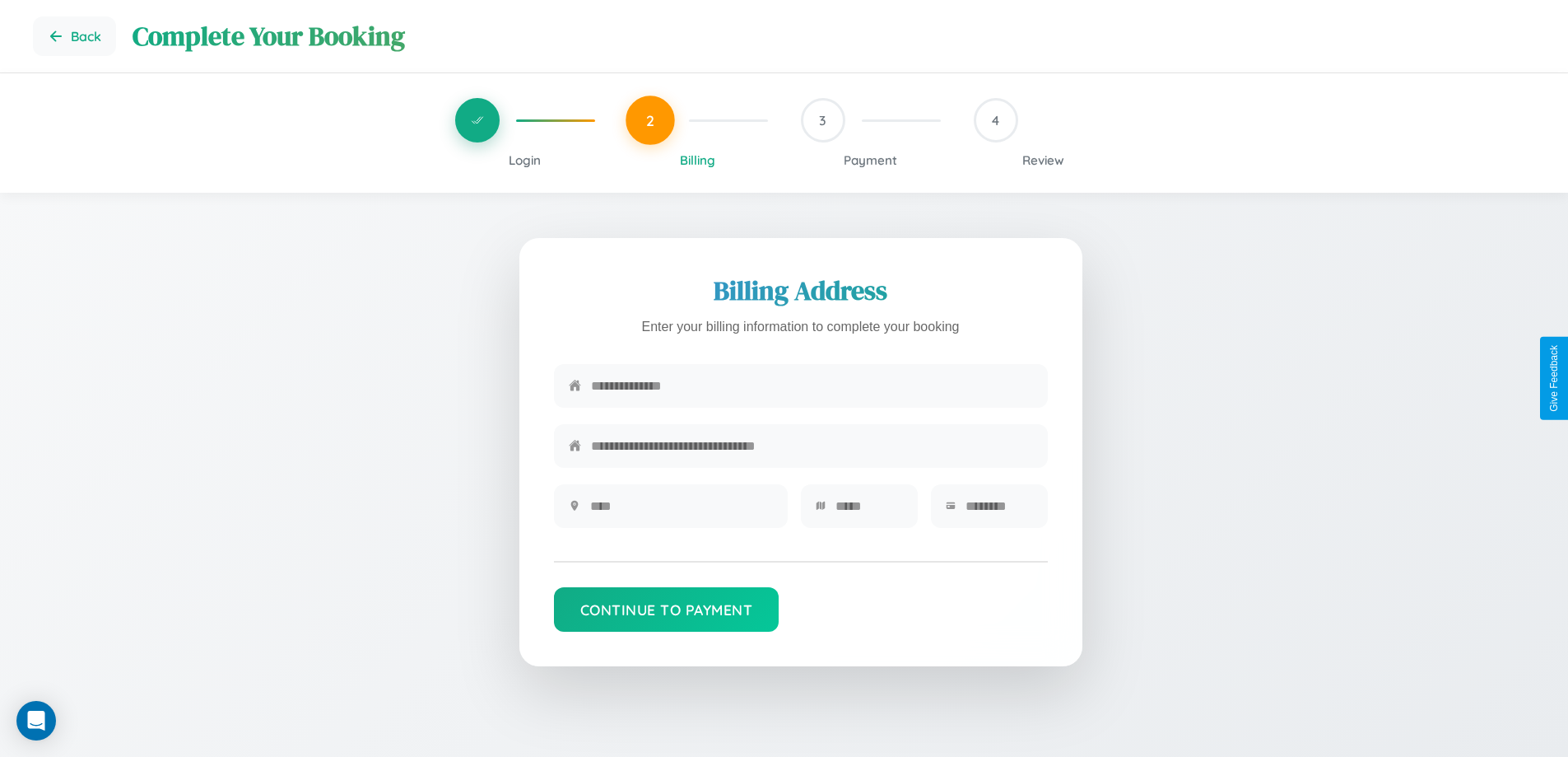
click at [811, 386] on input "text" at bounding box center [811, 386] width 442 height 40
type input "**********"
click at [681, 512] on input "text" at bounding box center [681, 506] width 182 height 40
type input "********"
click at [868, 512] on input "text" at bounding box center [869, 506] width 68 height 40
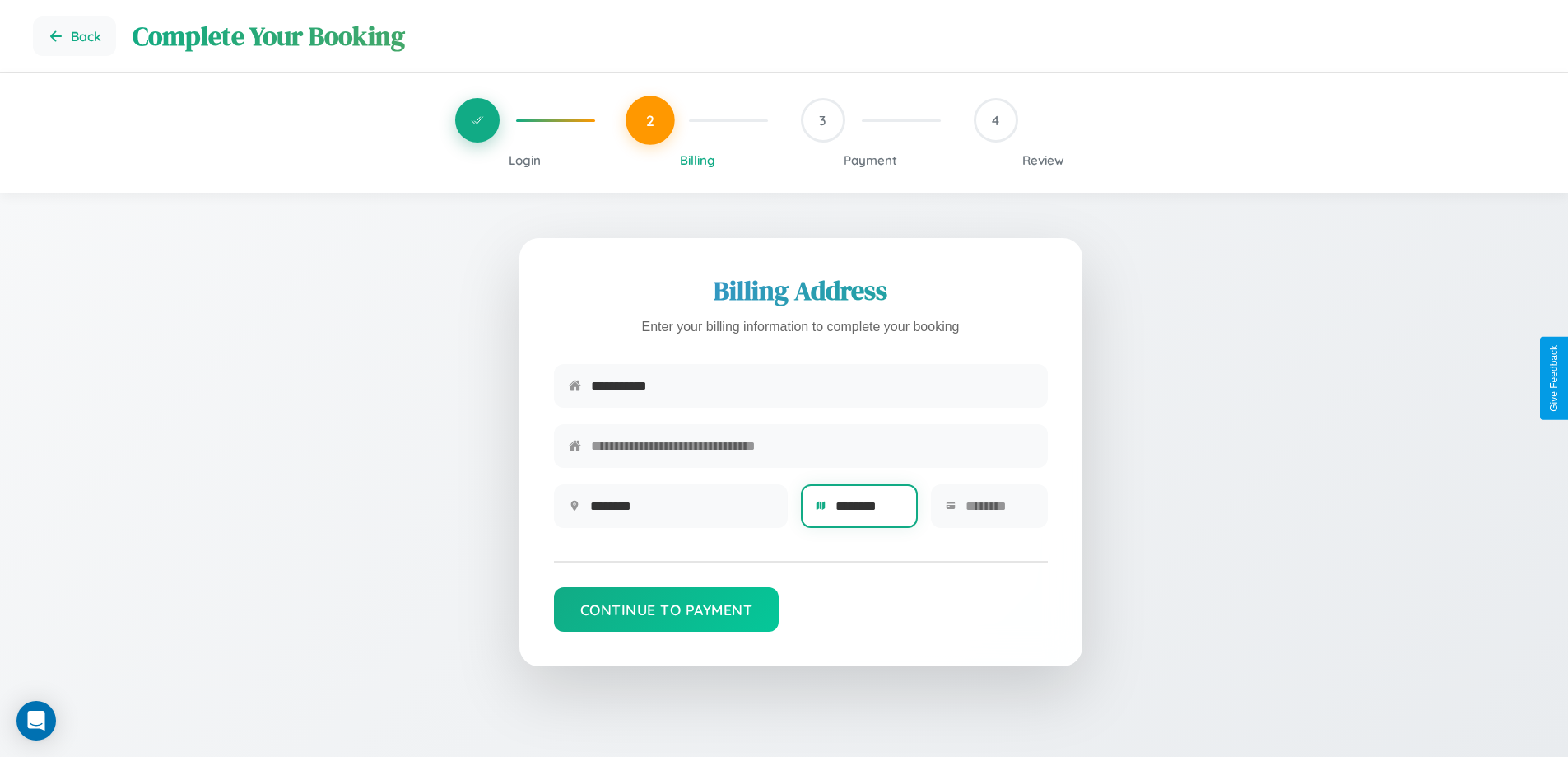
type input "********"
click at [998, 512] on input "text" at bounding box center [999, 506] width 68 height 40
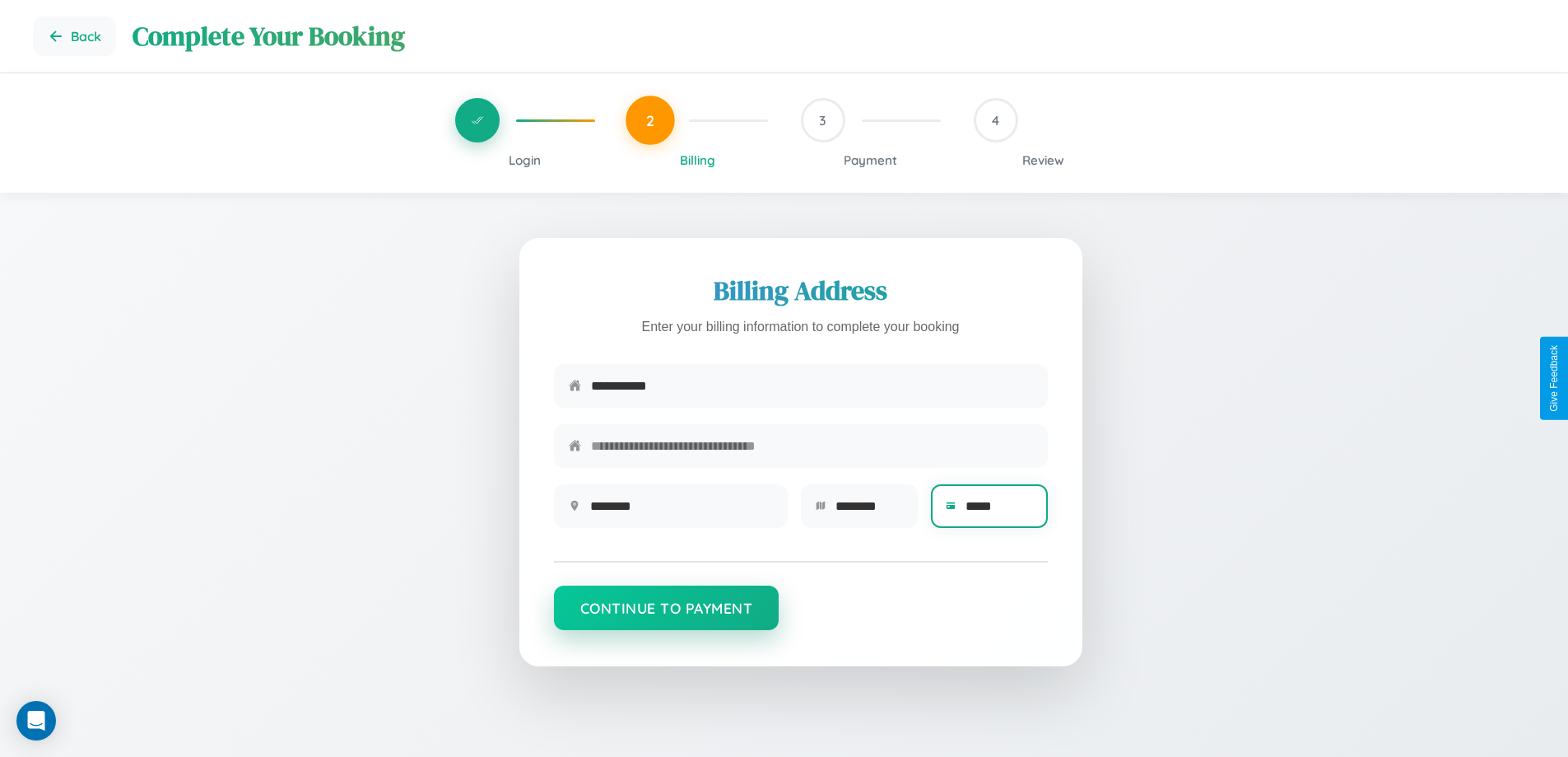
type input "*****"
click at [666, 615] on button "Continue to Payment" at bounding box center [667, 607] width 225 height 45
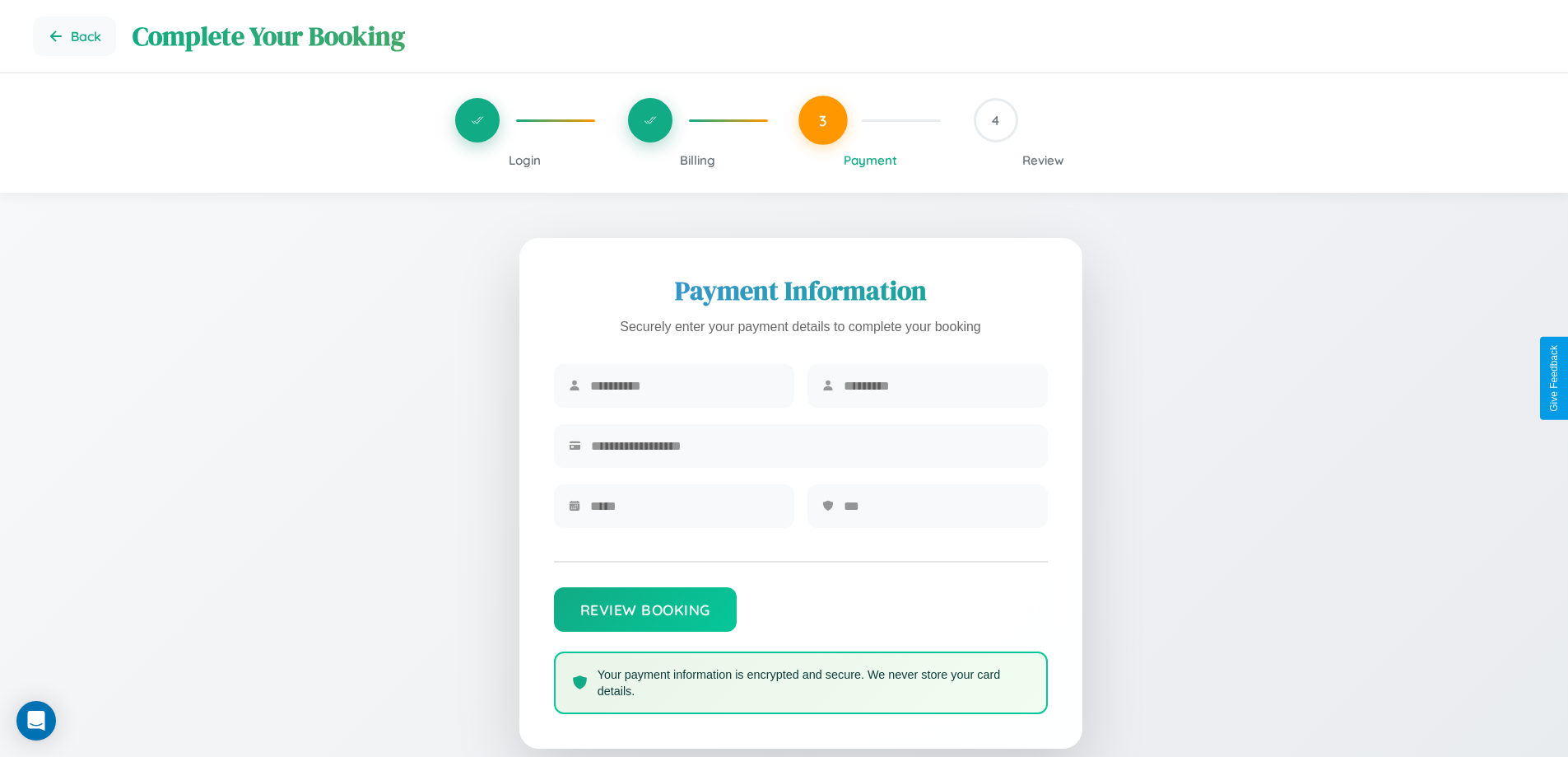
click at [684, 386] on input "text" at bounding box center [685, 386] width 189 height 40
type input "*****"
click at [937, 386] on input "text" at bounding box center [938, 386] width 189 height 40
type input "********"
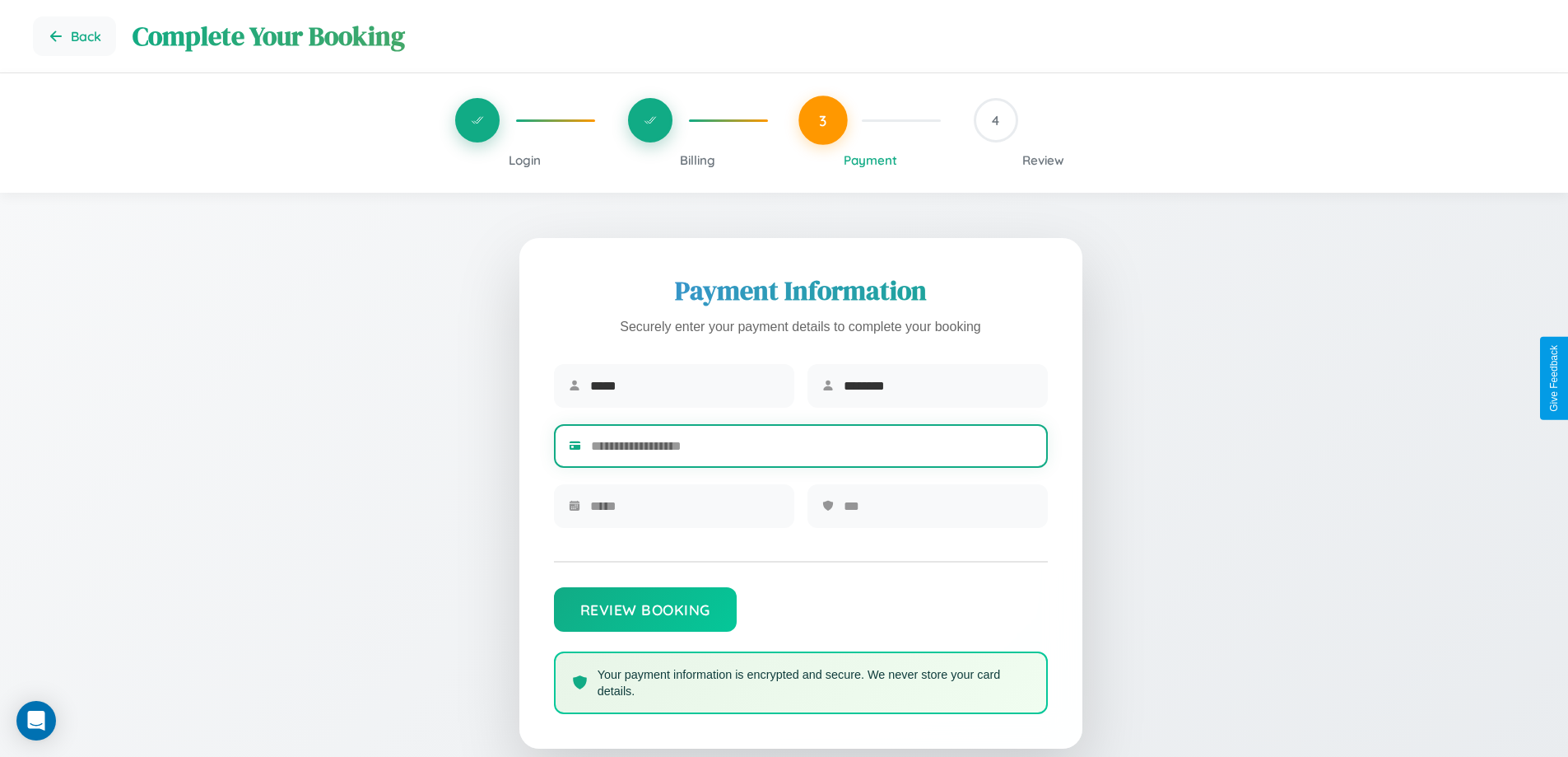
click at [811, 449] on input "text" at bounding box center [811, 446] width 442 height 40
type input "**********"
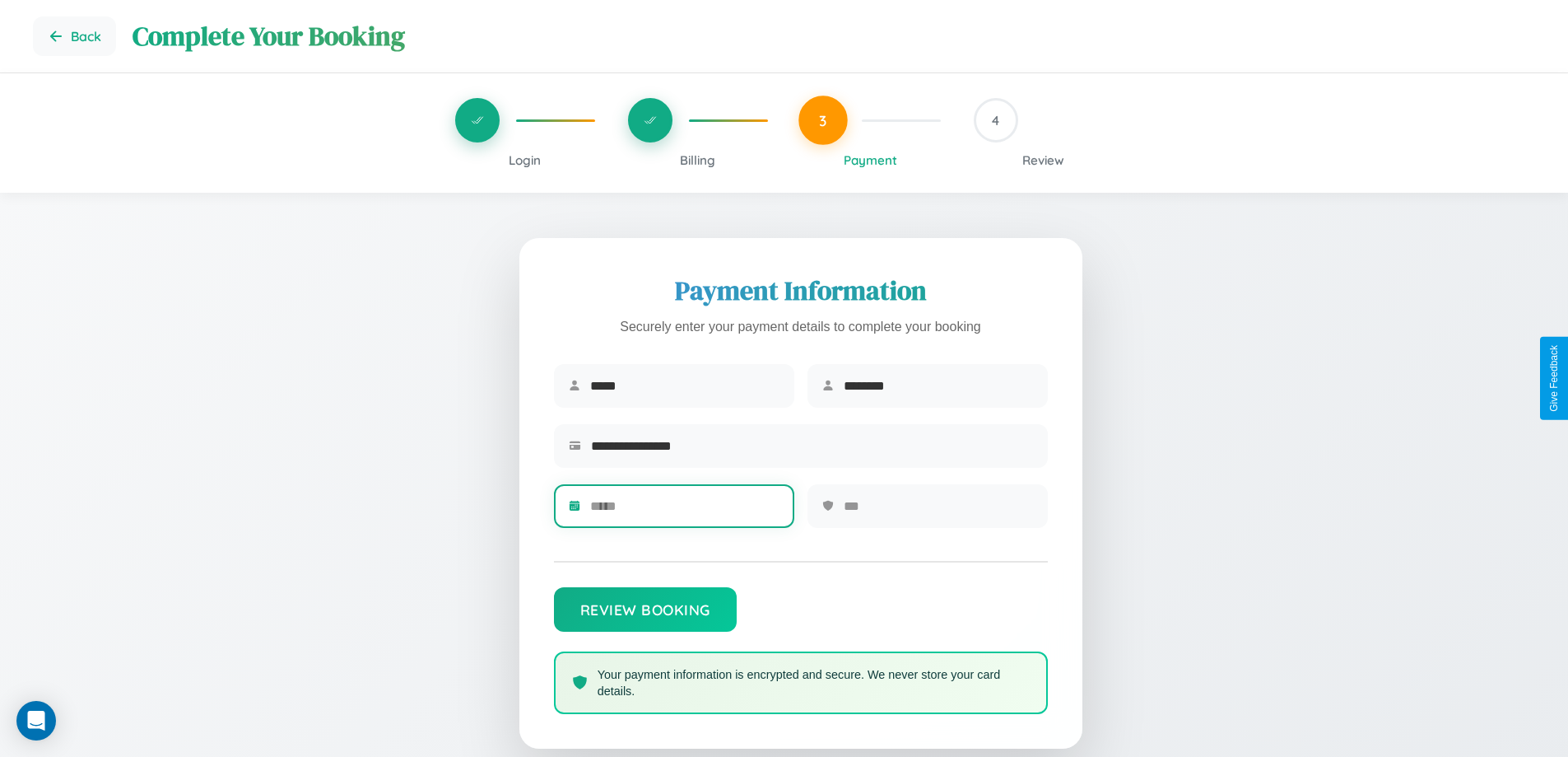
click at [684, 512] on input "text" at bounding box center [685, 506] width 189 height 40
type input "*****"
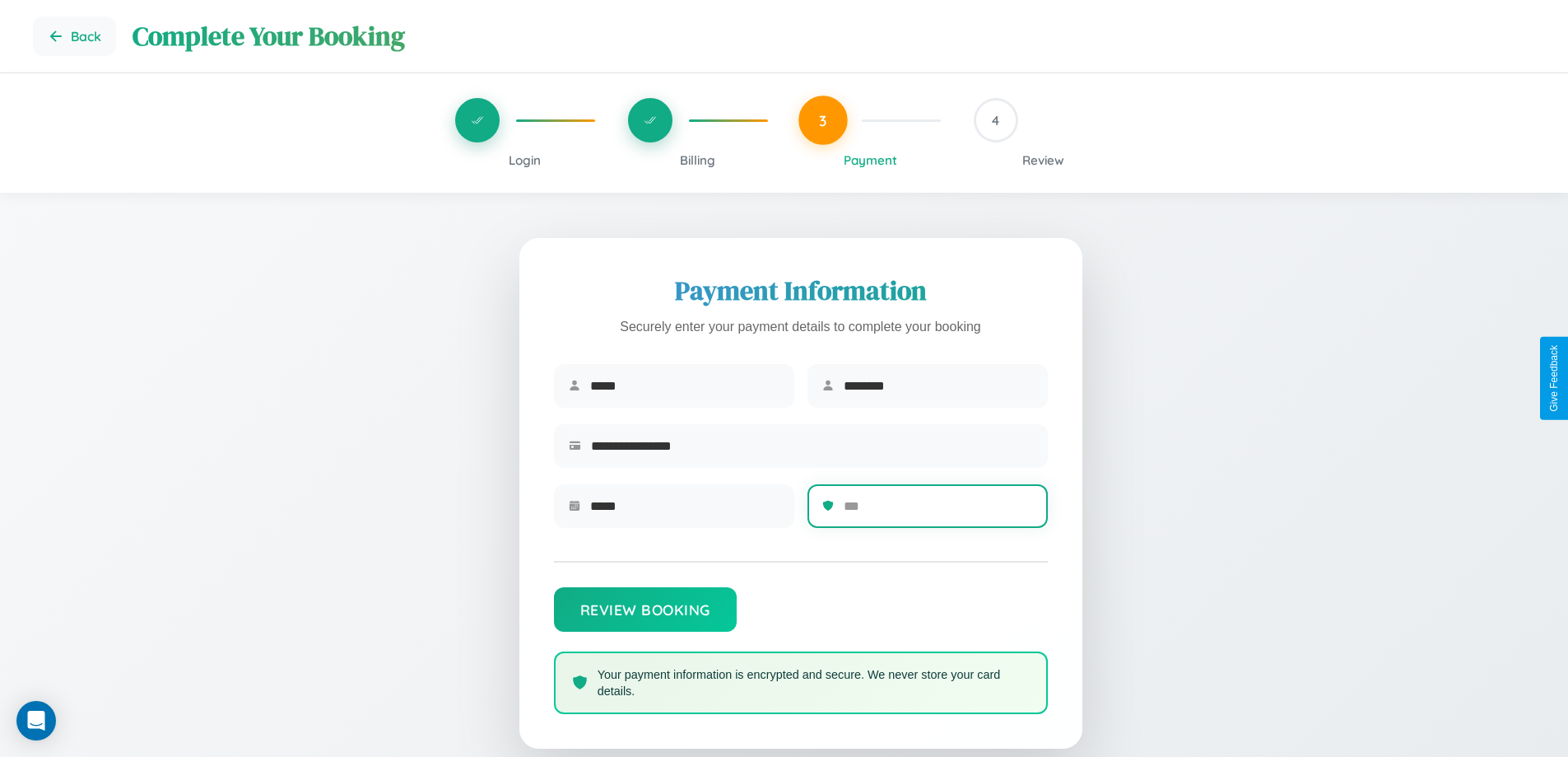
click at [937, 512] on input "text" at bounding box center [938, 506] width 189 height 40
type input "***"
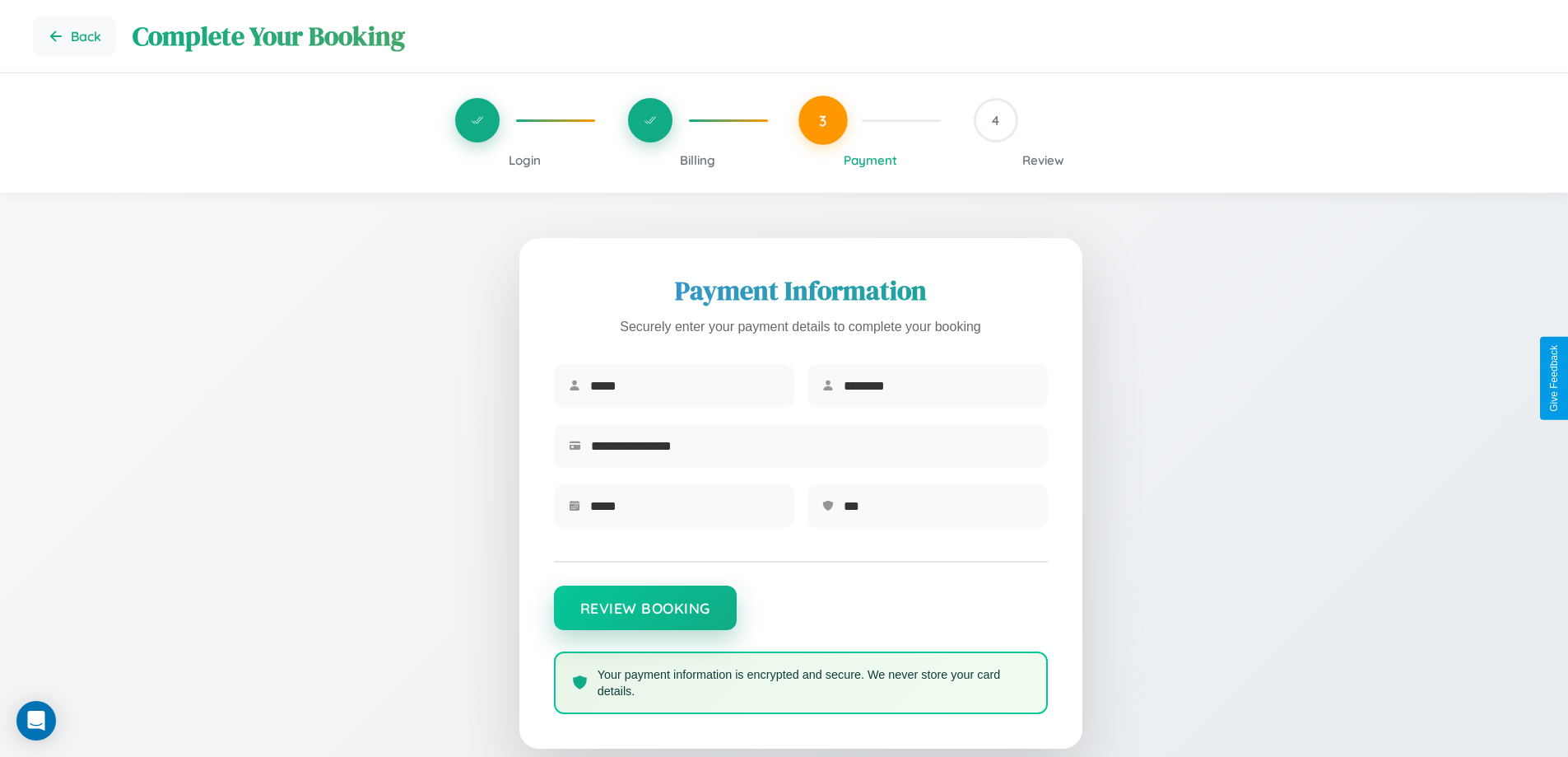
click at [644, 615] on button "Review Booking" at bounding box center [645, 607] width 182 height 45
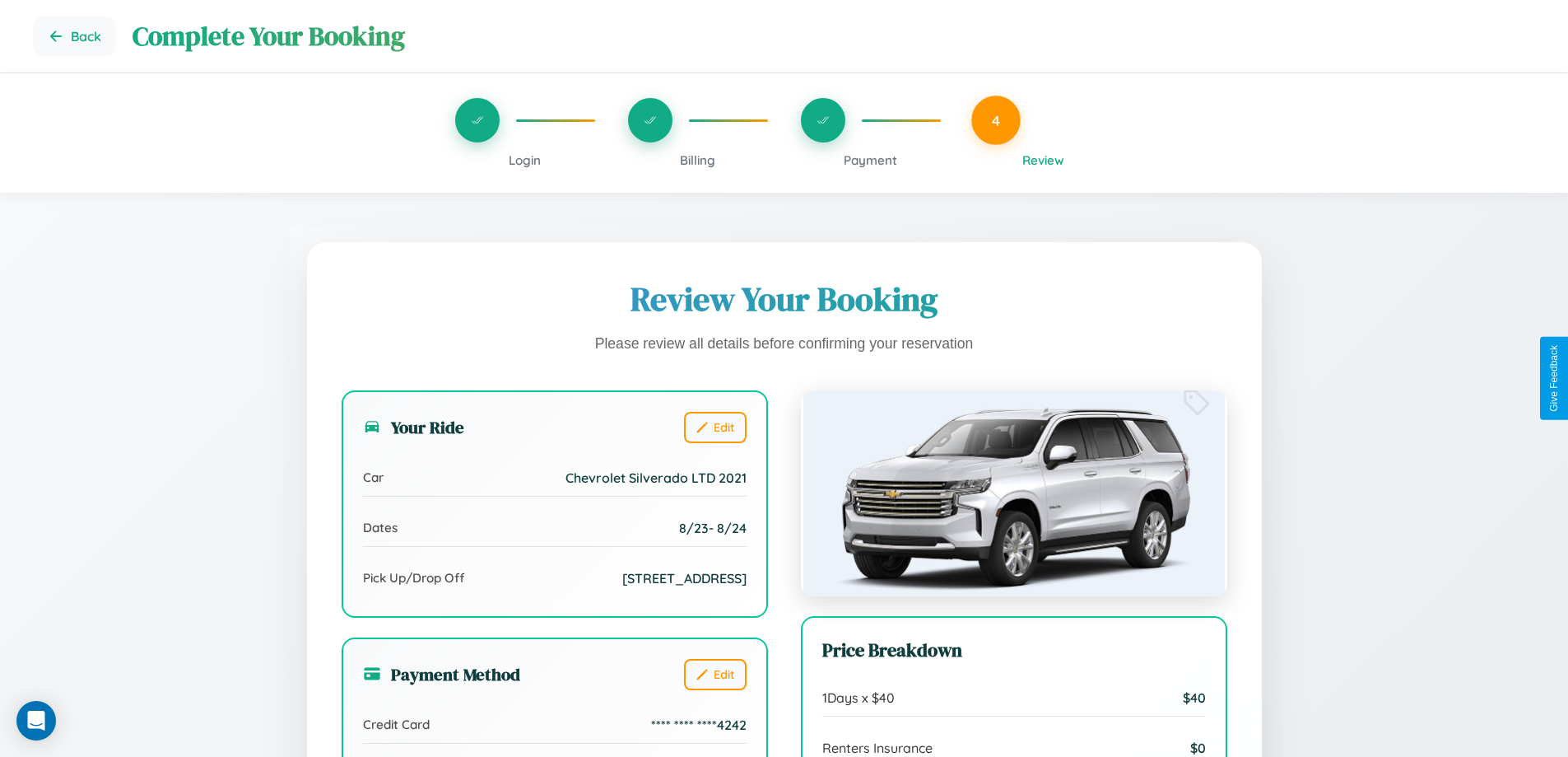
scroll to position [196, 0]
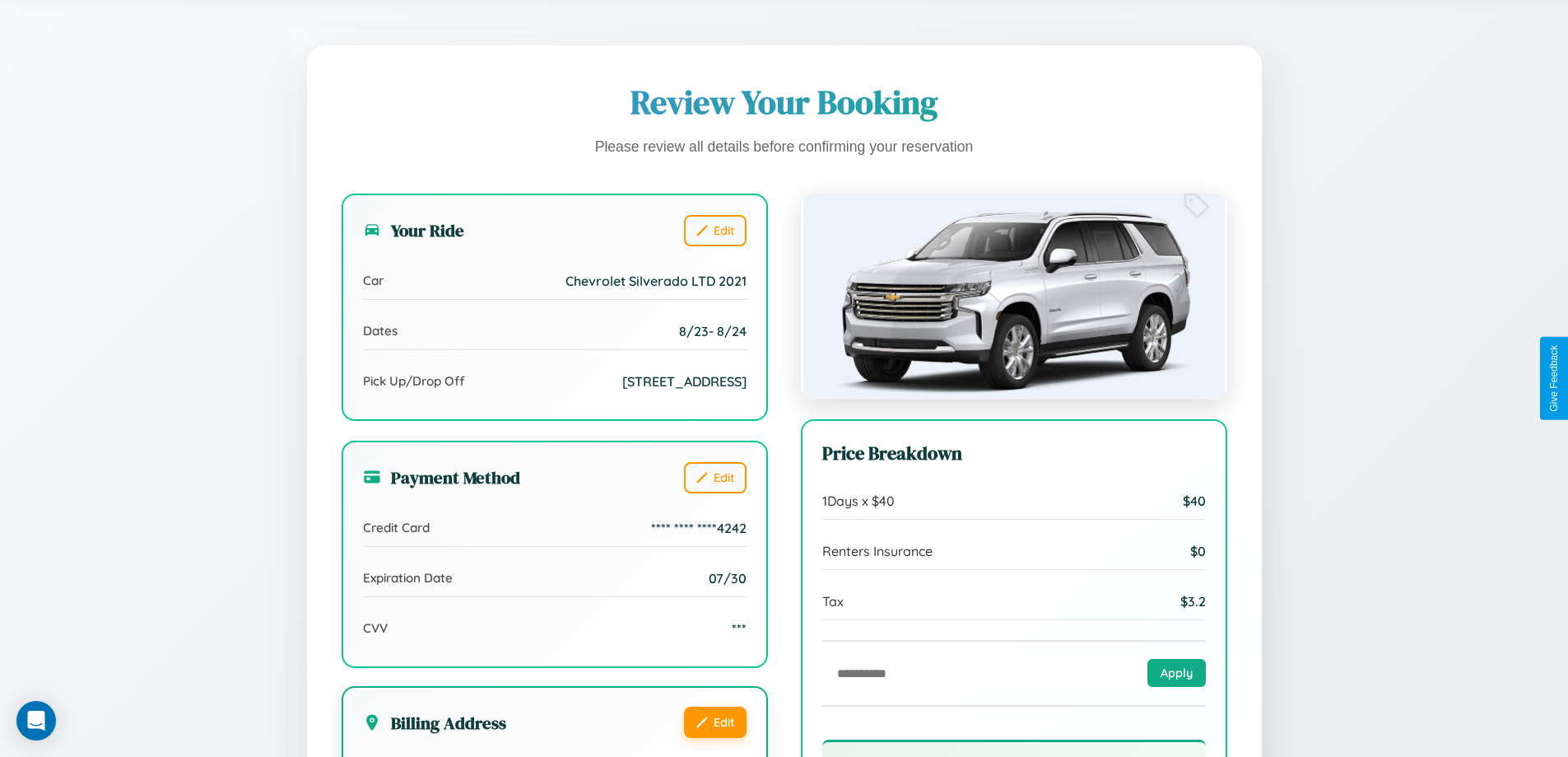
click at [715, 738] on button "Edit" at bounding box center [715, 721] width 63 height 31
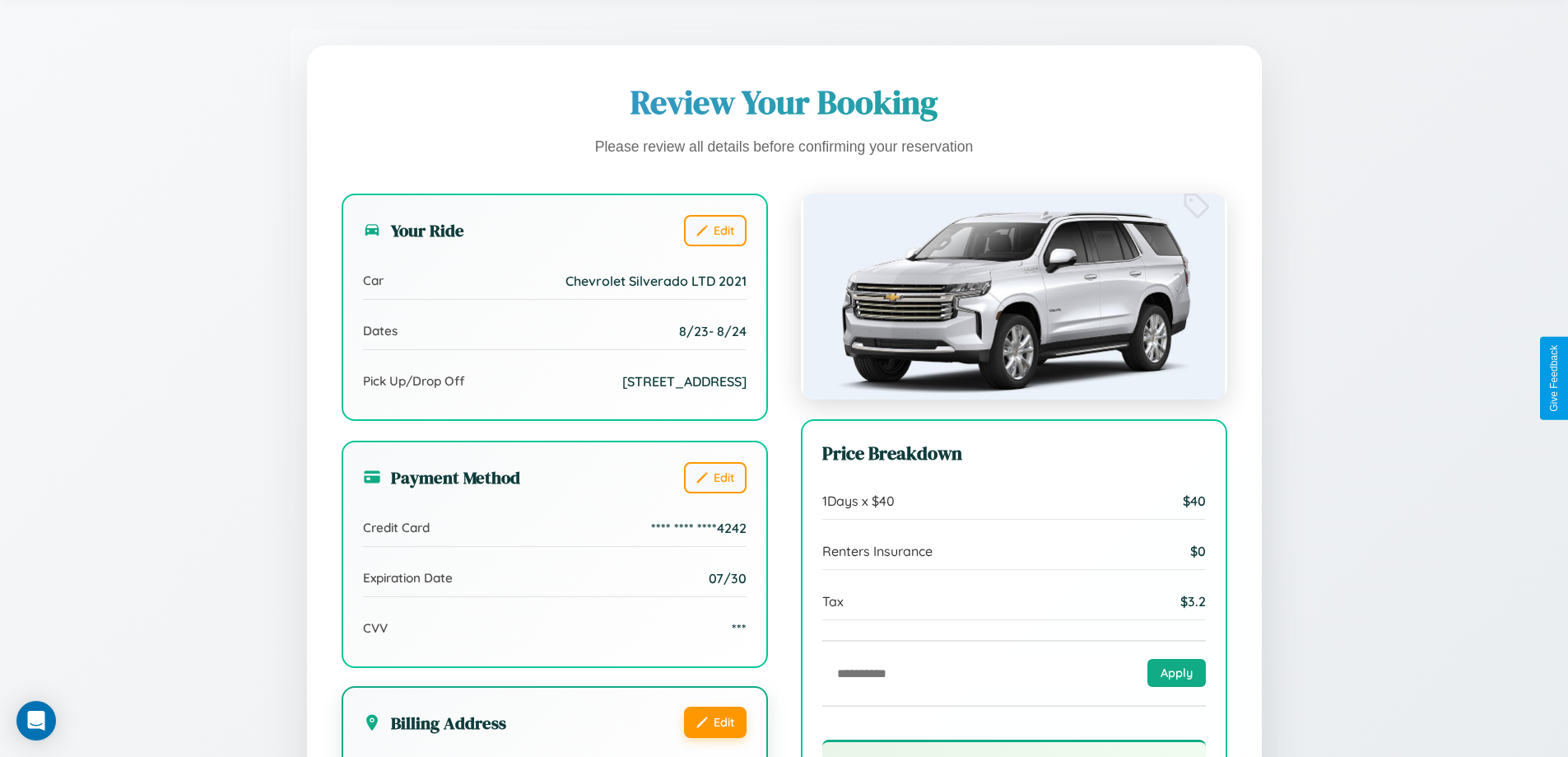
click at [715, 738] on button "Edit" at bounding box center [715, 721] width 63 height 31
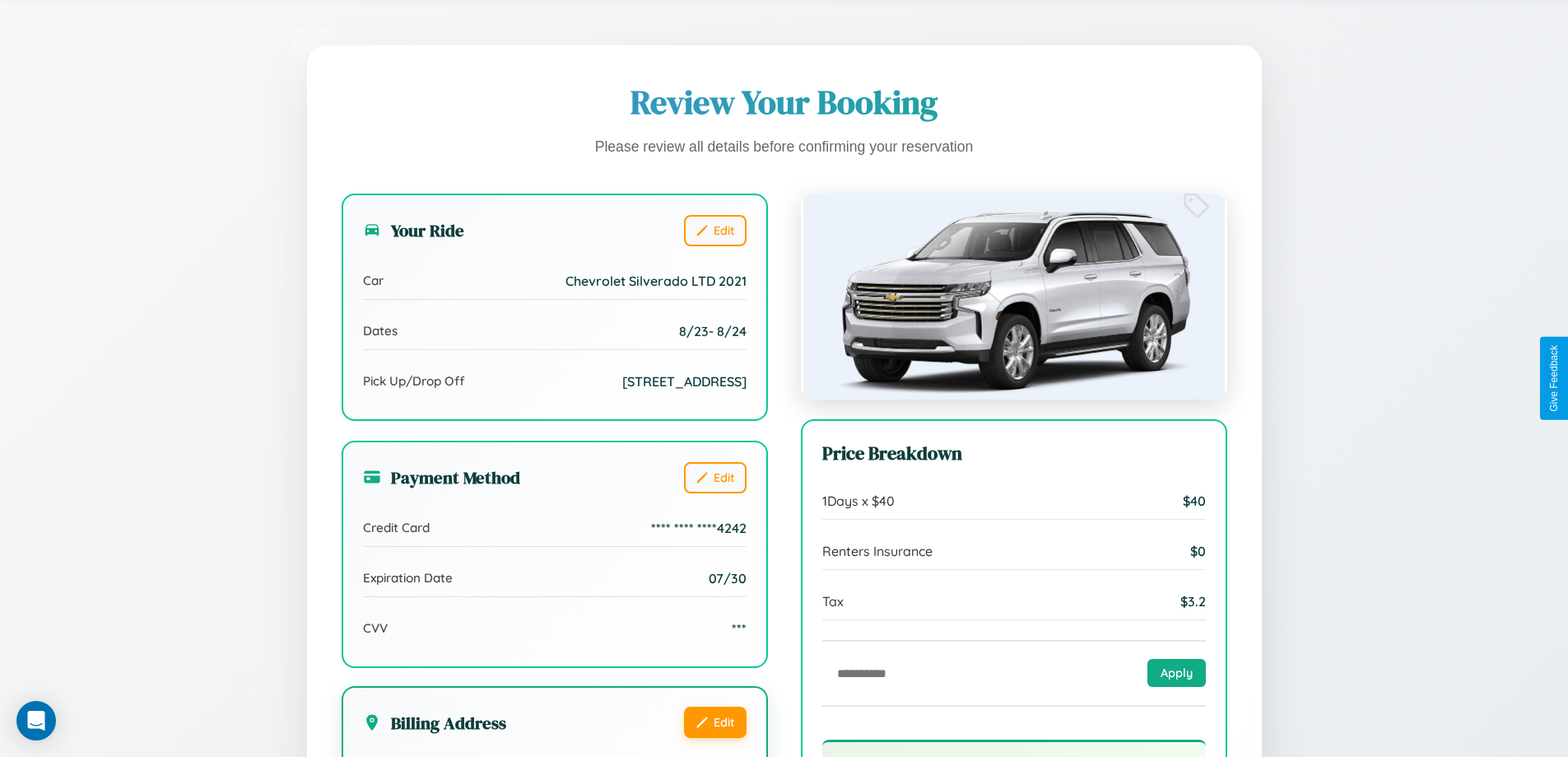
click at [715, 738] on button "Edit" at bounding box center [715, 721] width 63 height 31
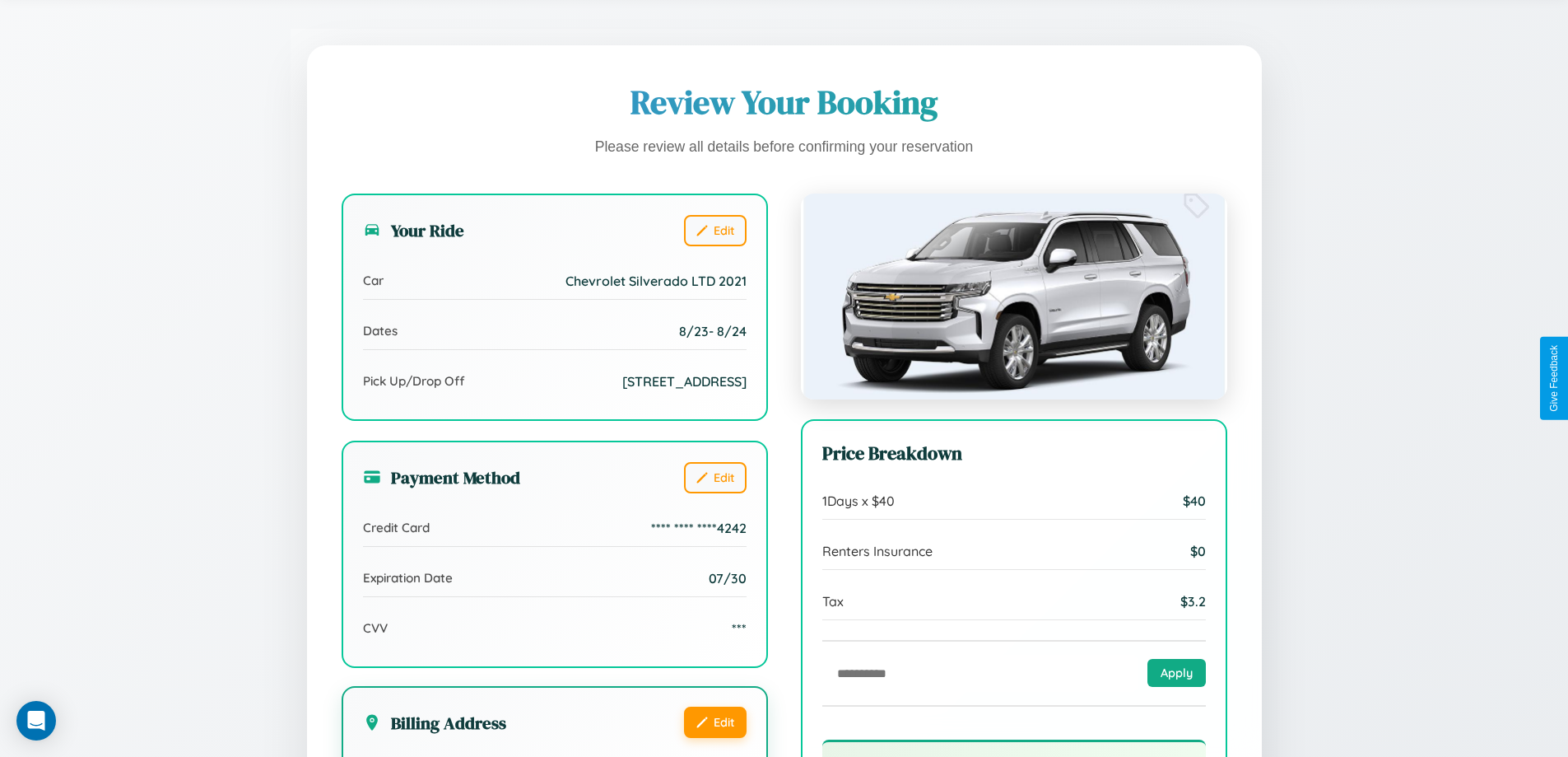
click at [715, 738] on button "Edit" at bounding box center [715, 721] width 63 height 31
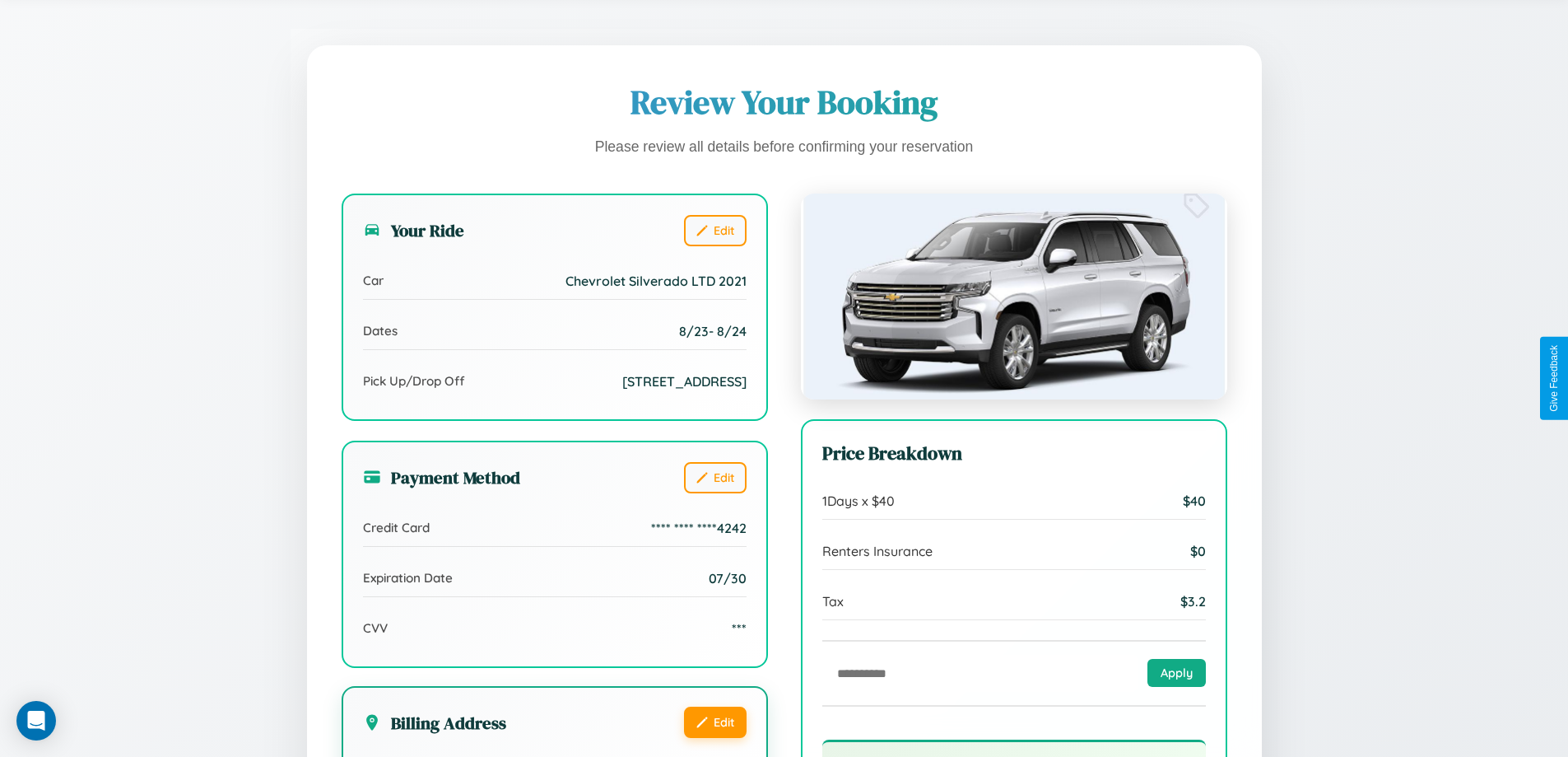
click at [715, 738] on button "Edit" at bounding box center [715, 721] width 63 height 31
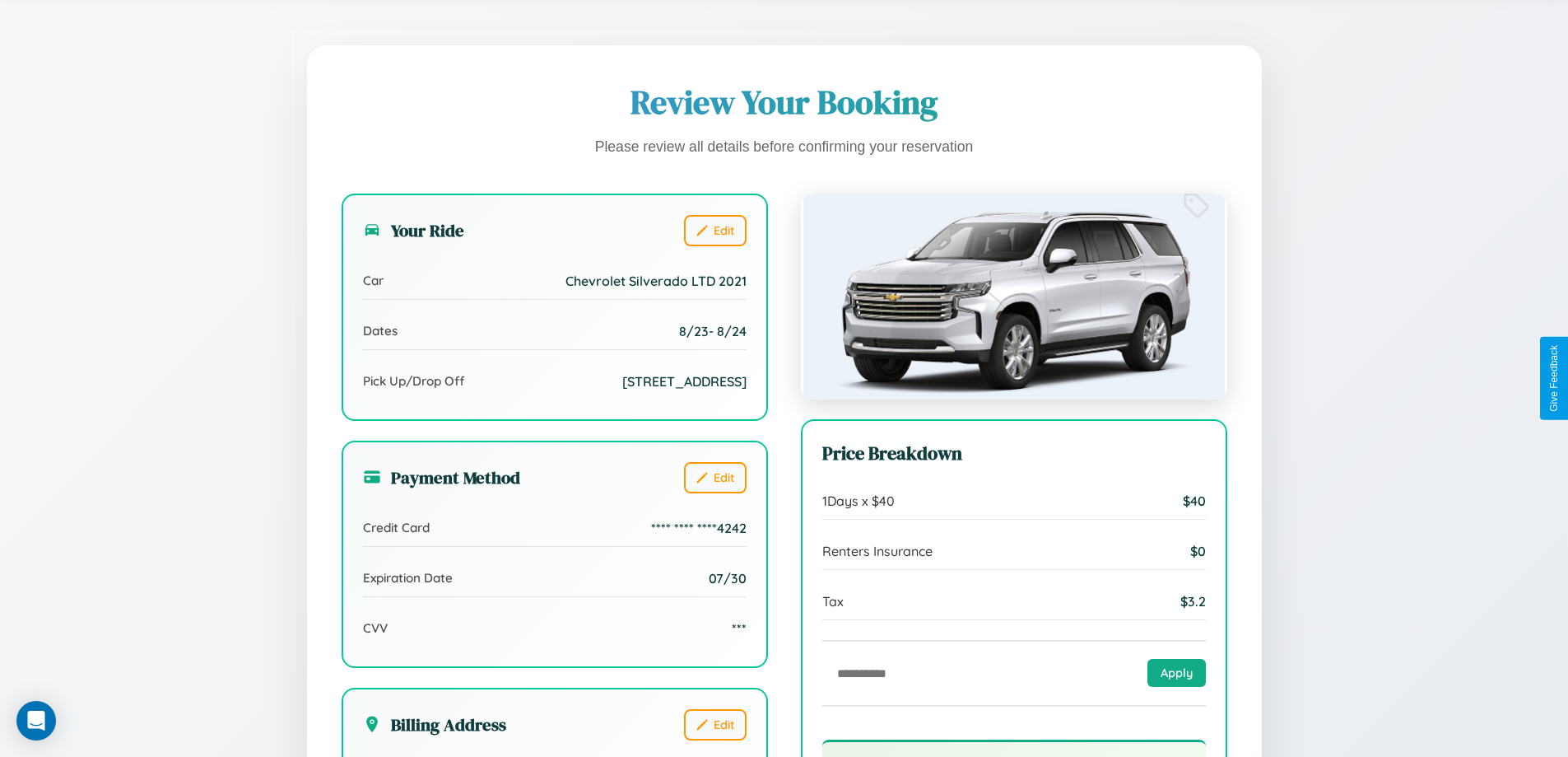
scroll to position [0, 0]
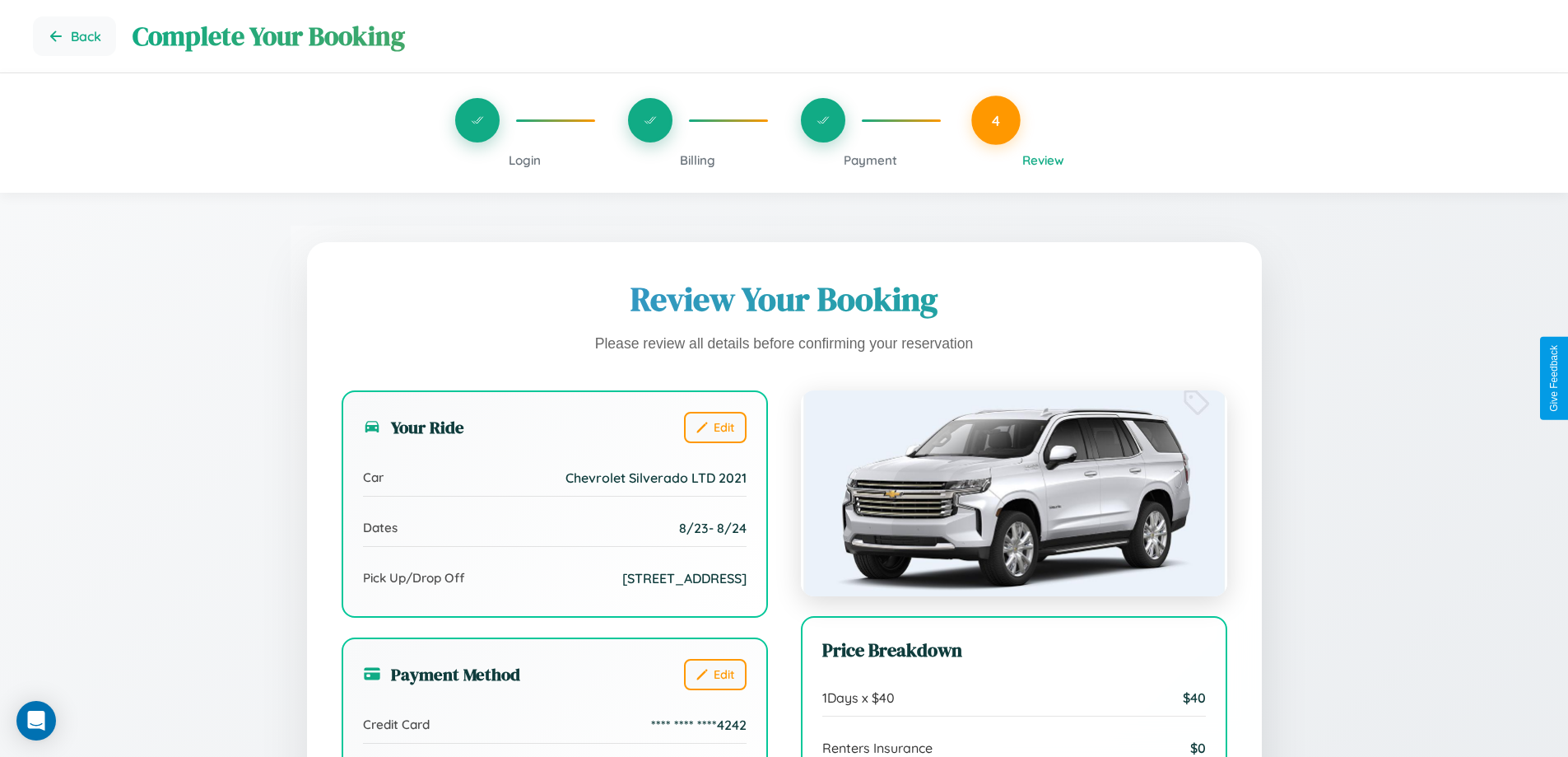
click at [697, 160] on span "Billing" at bounding box center [697, 161] width 35 height 16
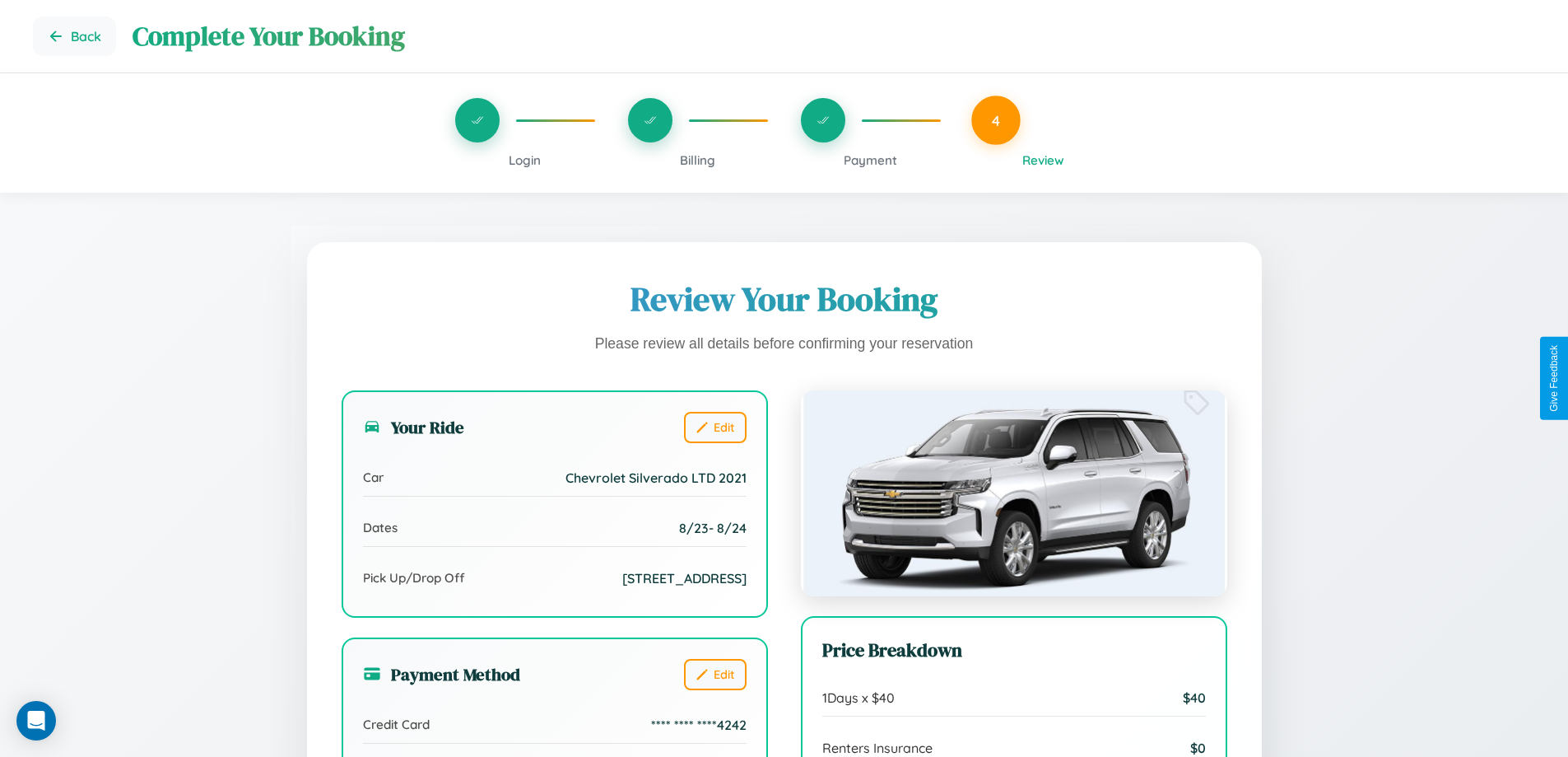
click at [697, 160] on span "Billing" at bounding box center [697, 161] width 35 height 16
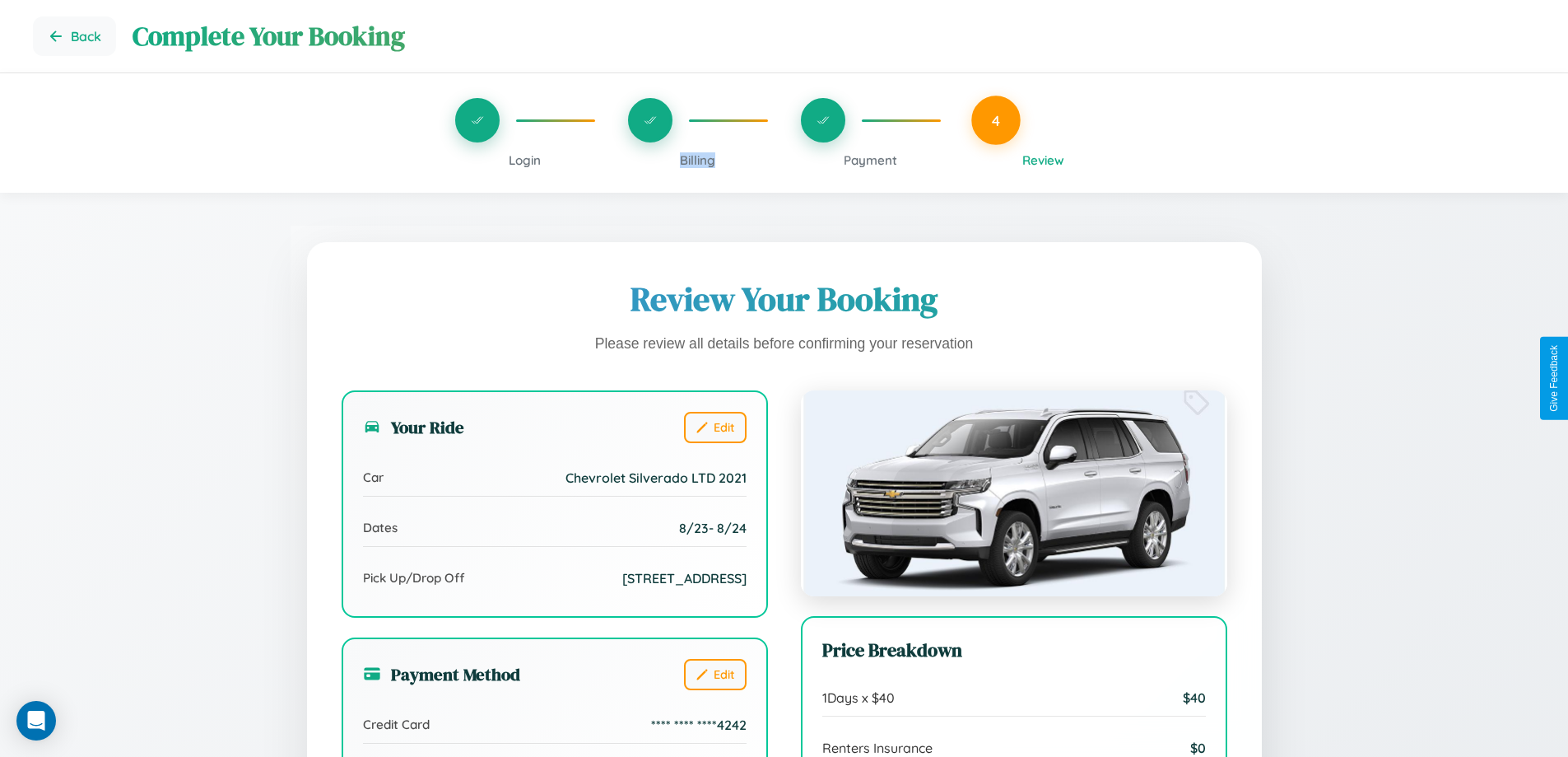
click at [697, 160] on span "Billing" at bounding box center [697, 161] width 35 height 16
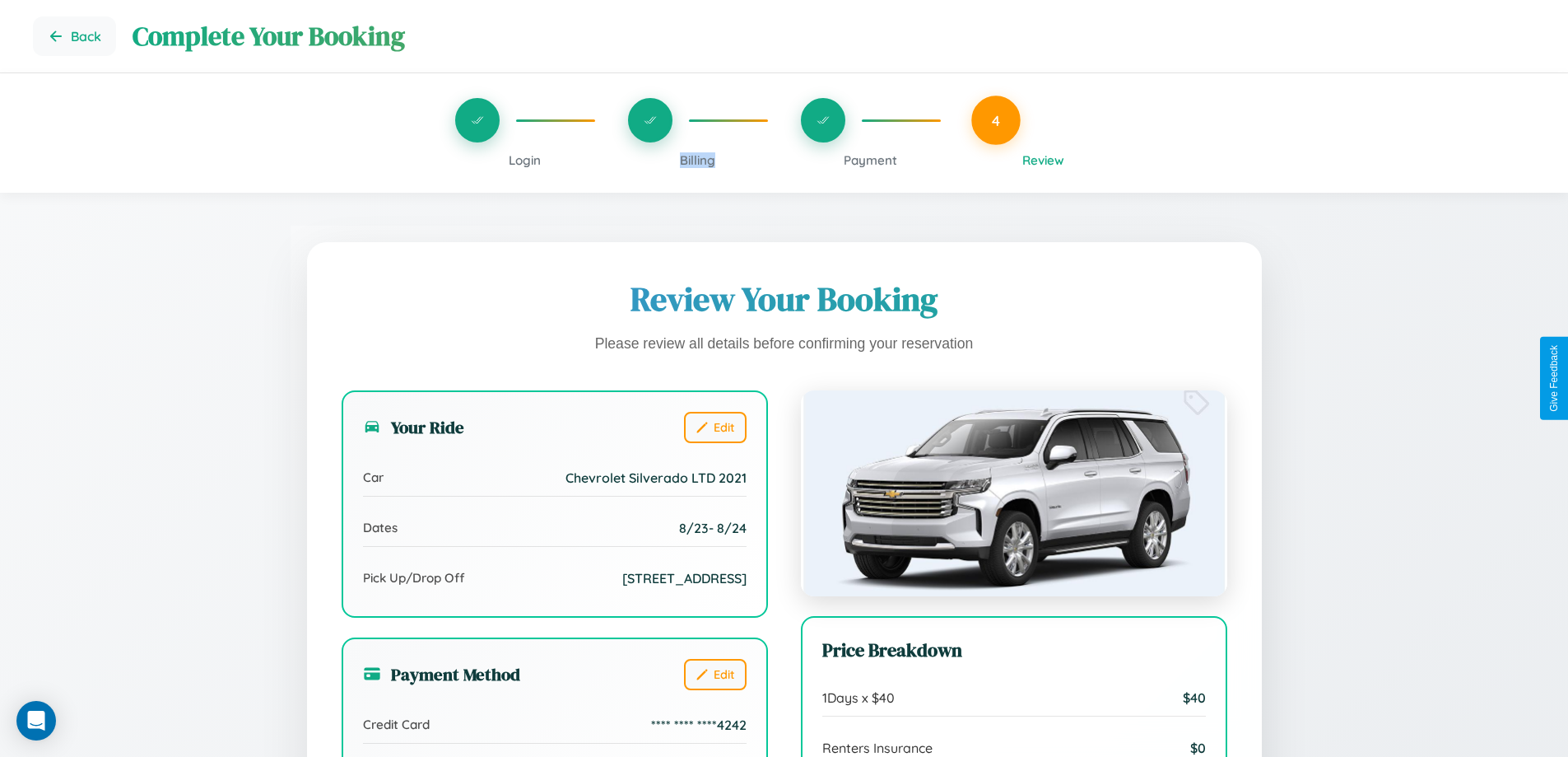
click at [697, 160] on span "Billing" at bounding box center [697, 161] width 35 height 16
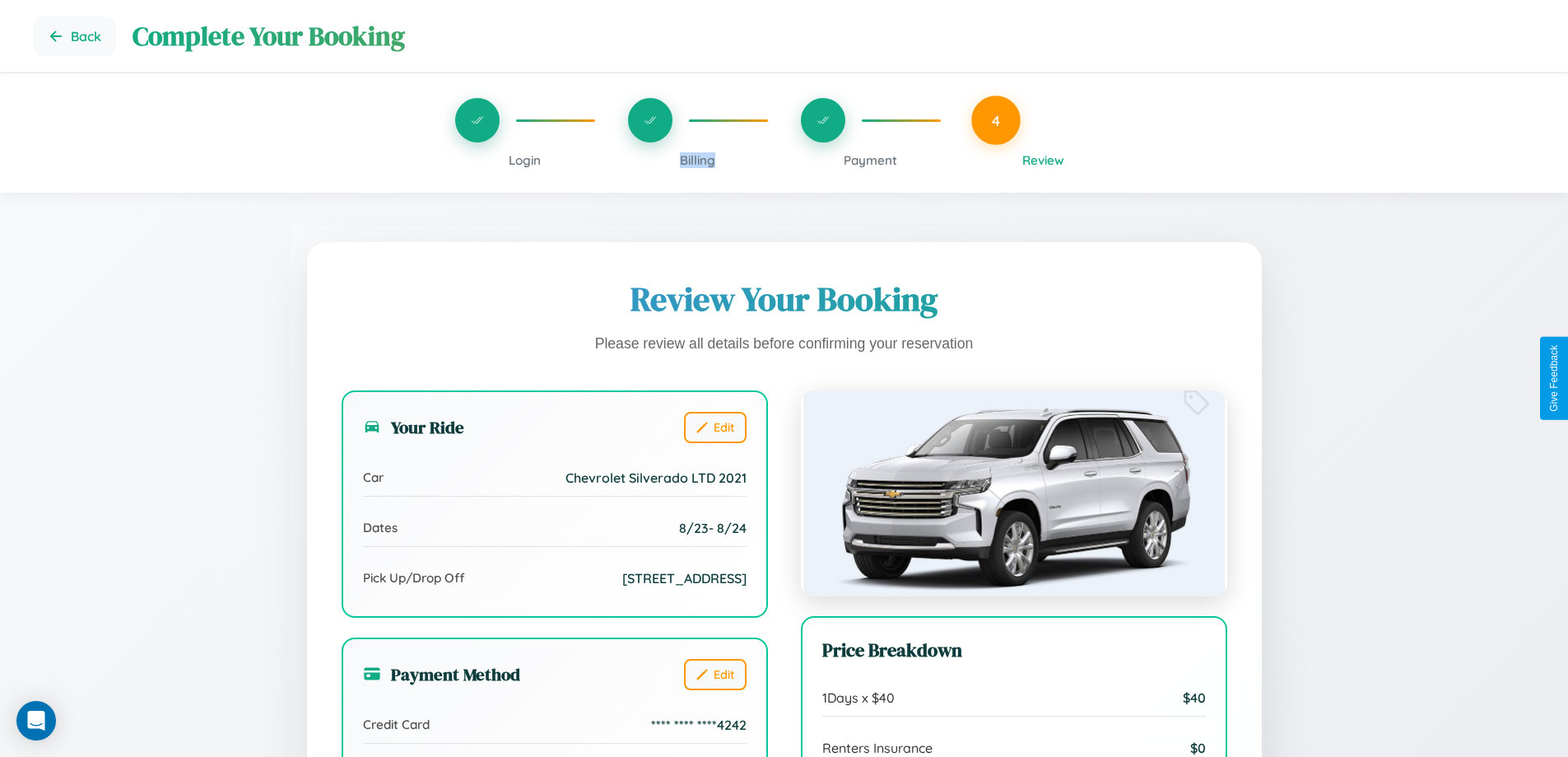
click at [697, 160] on span "Billing" at bounding box center [697, 161] width 35 height 16
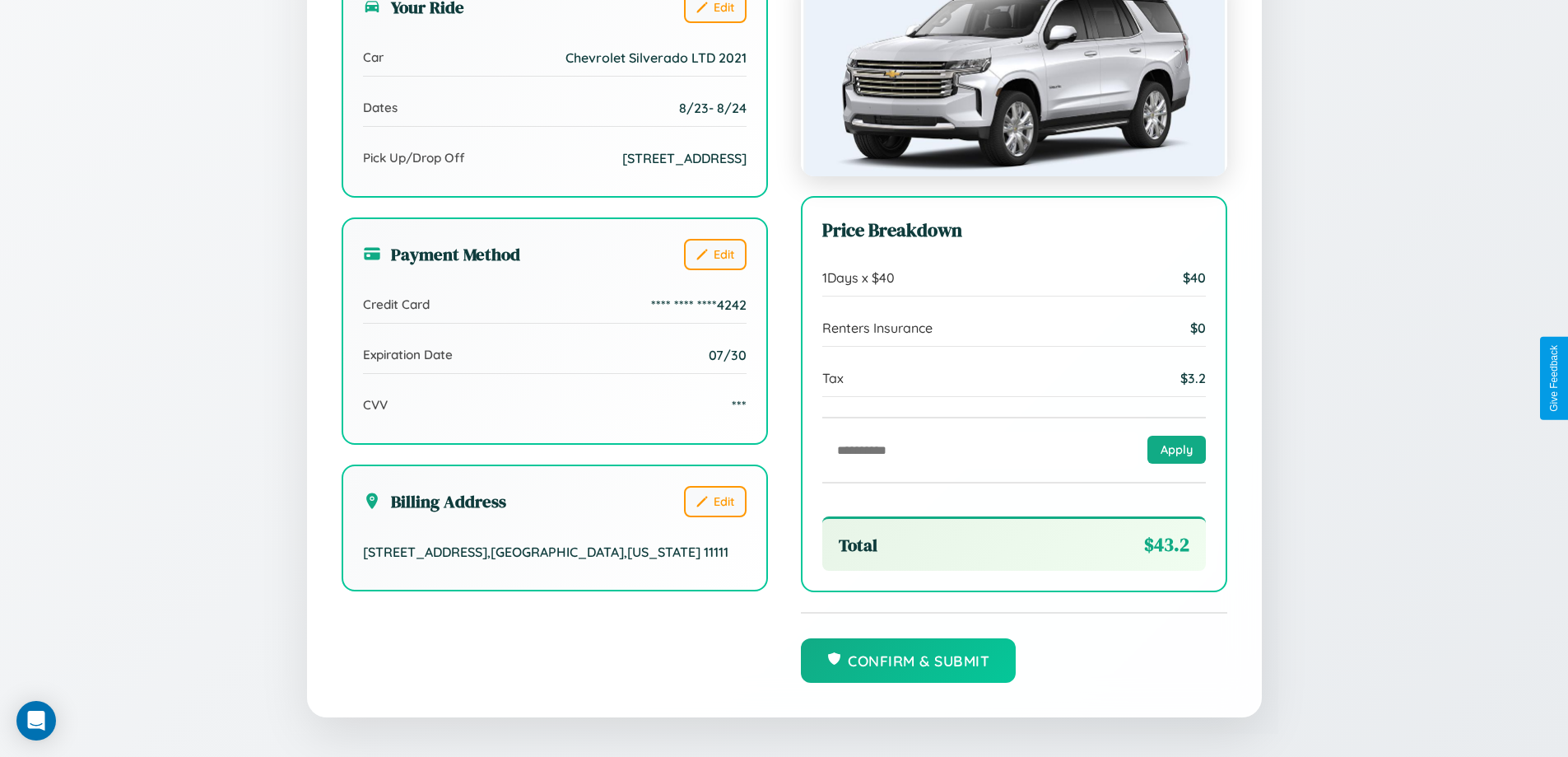
scroll to position [454, 0]
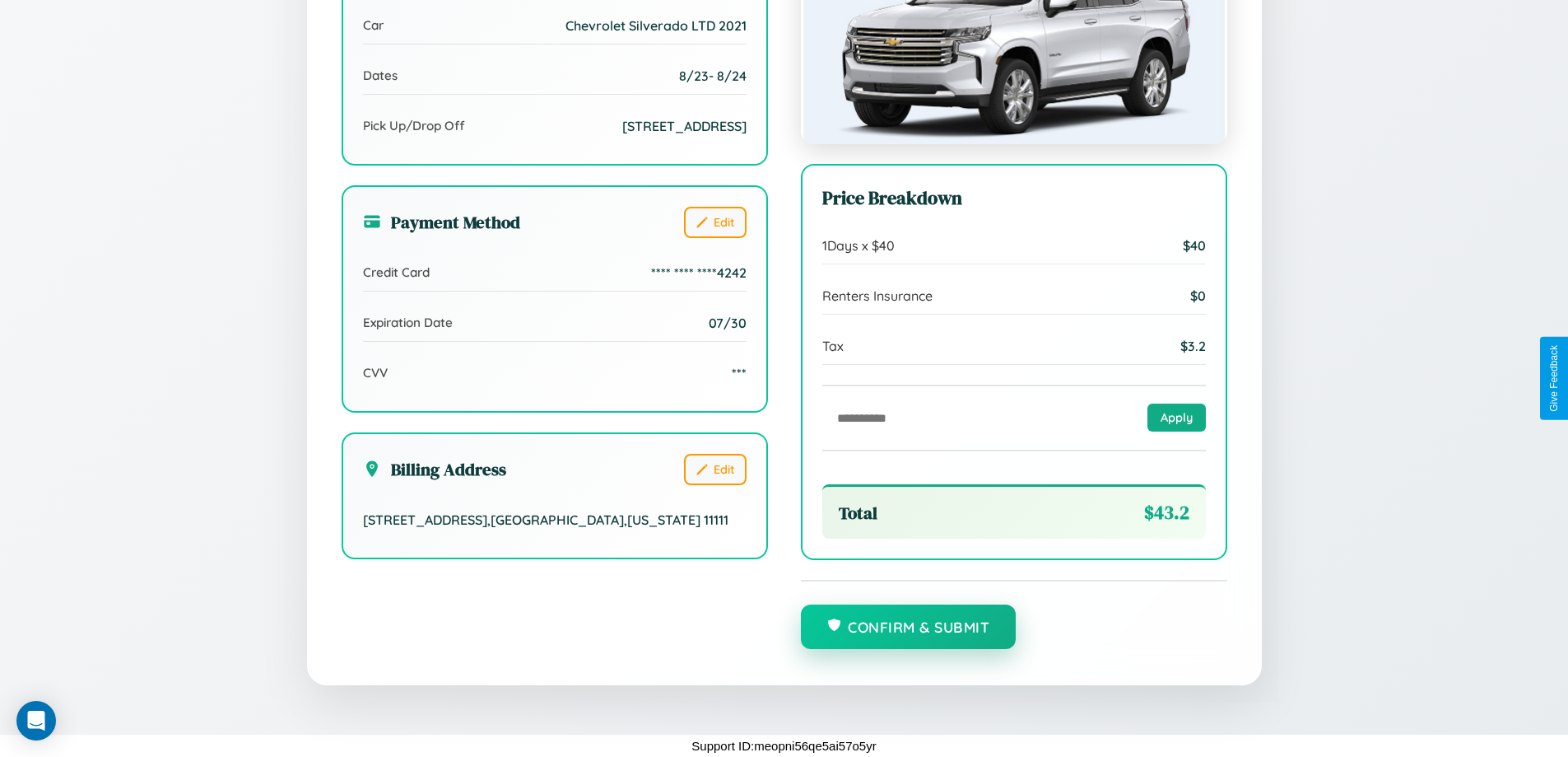
click at [908, 627] on button "Confirm & Submit" at bounding box center [908, 626] width 215 height 45
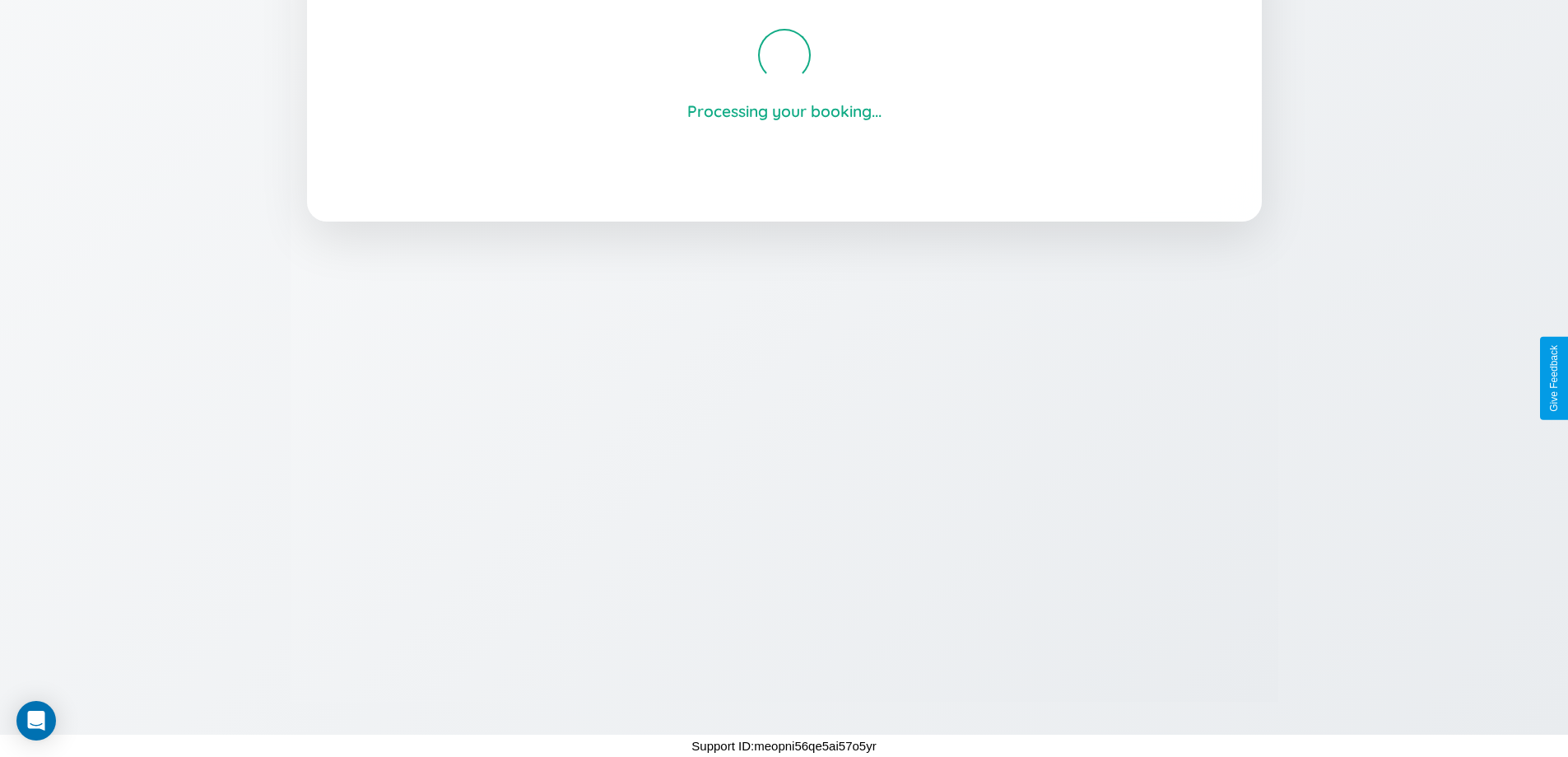
scroll to position [314, 0]
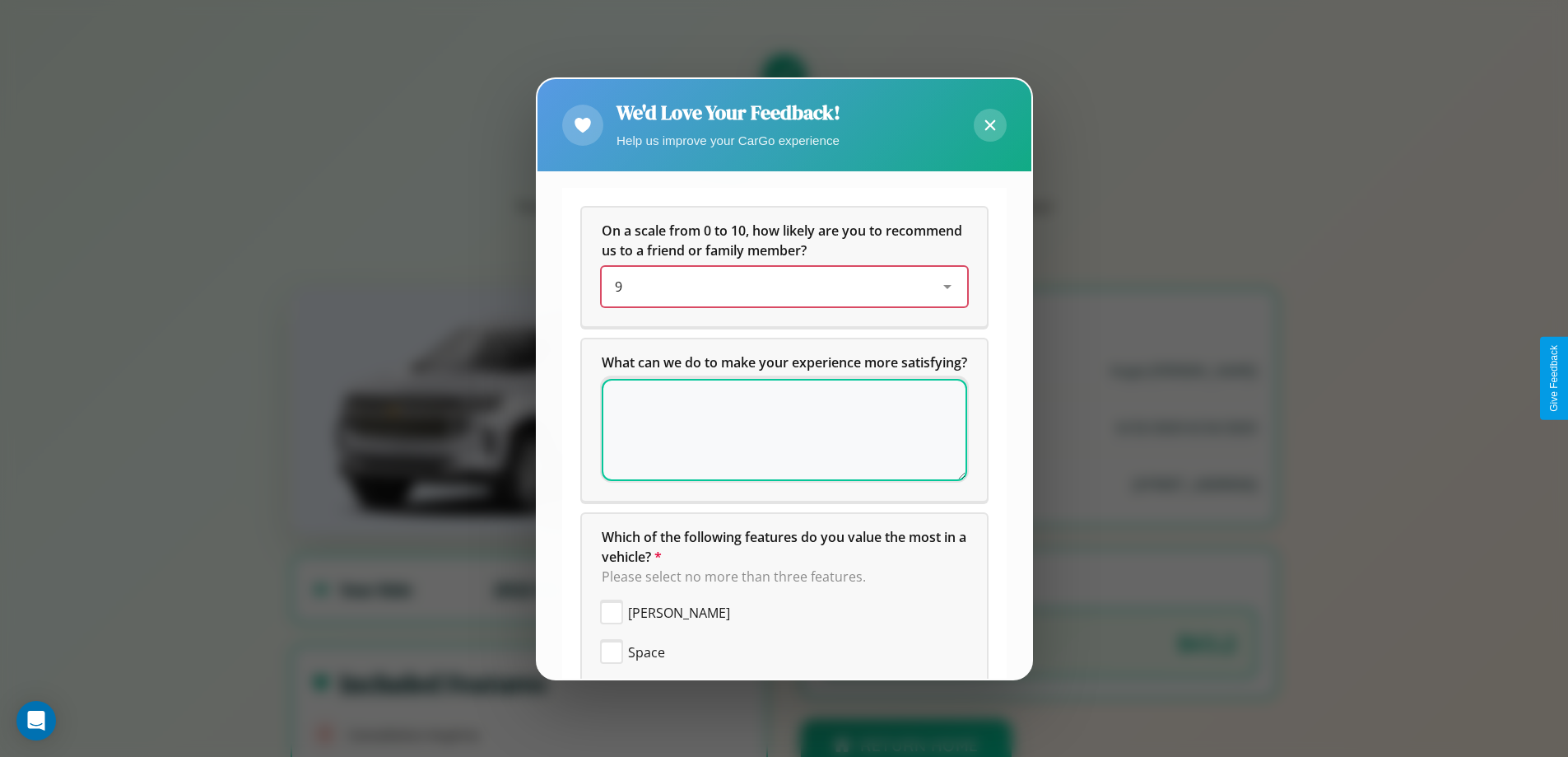
click at [778, 286] on div "9" at bounding box center [772, 286] width 313 height 20
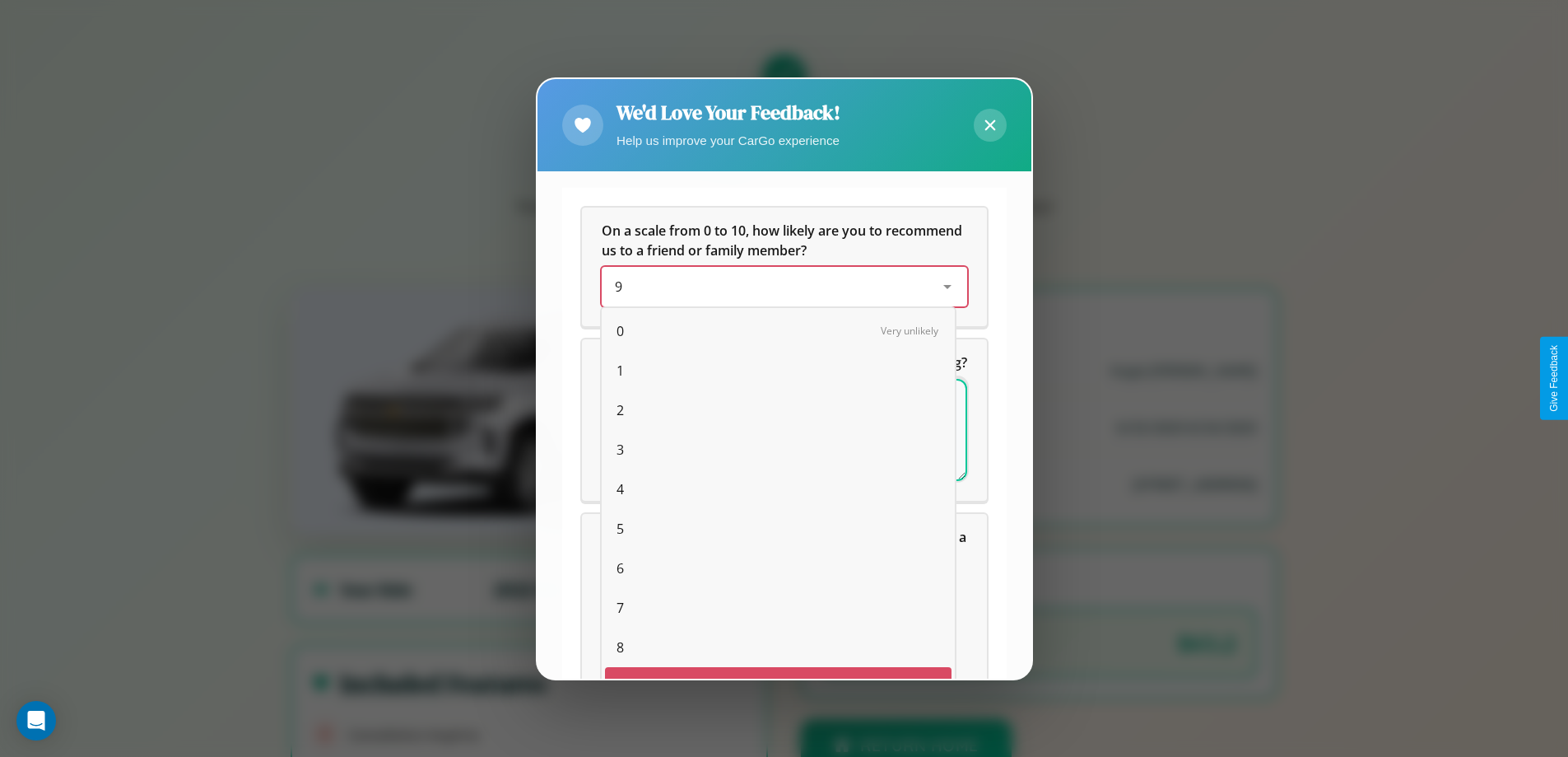
scroll to position [29, 68]
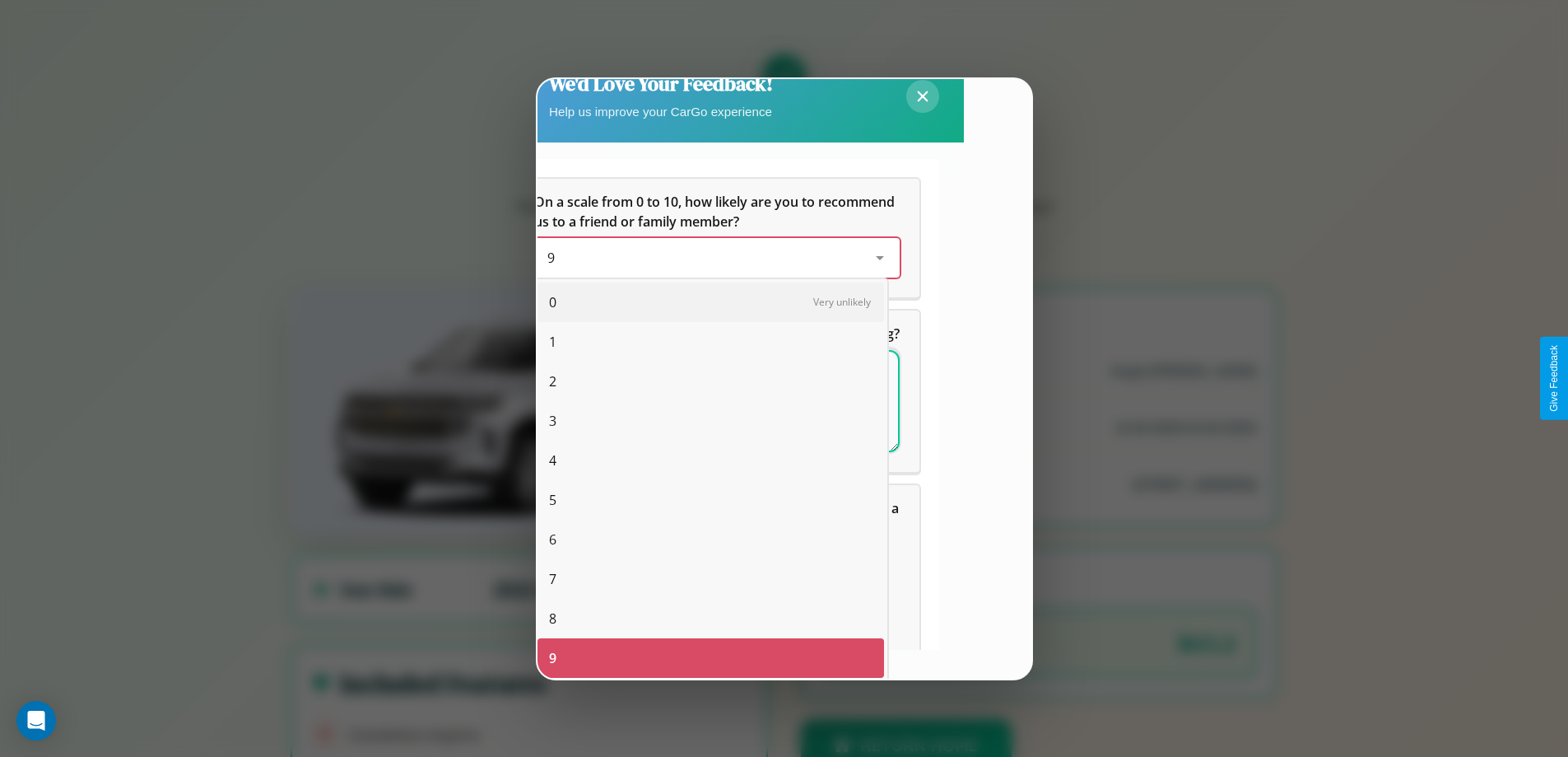
click at [552, 460] on span "4" at bounding box center [552, 461] width 7 height 20
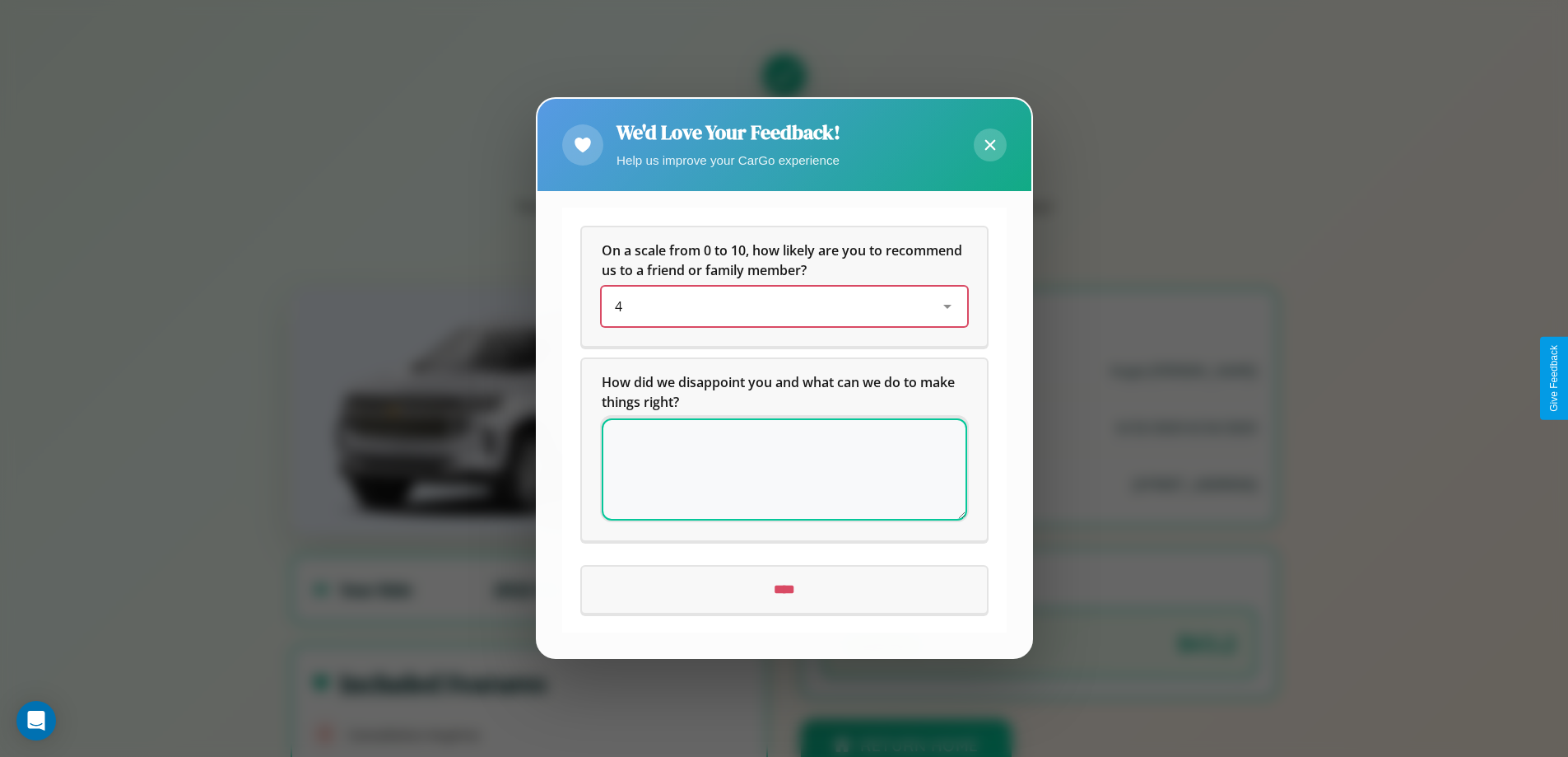
scroll to position [0, 0]
click at [989, 145] on icon at bounding box center [989, 145] width 11 height 11
